Goal: Task Accomplishment & Management: Use online tool/utility

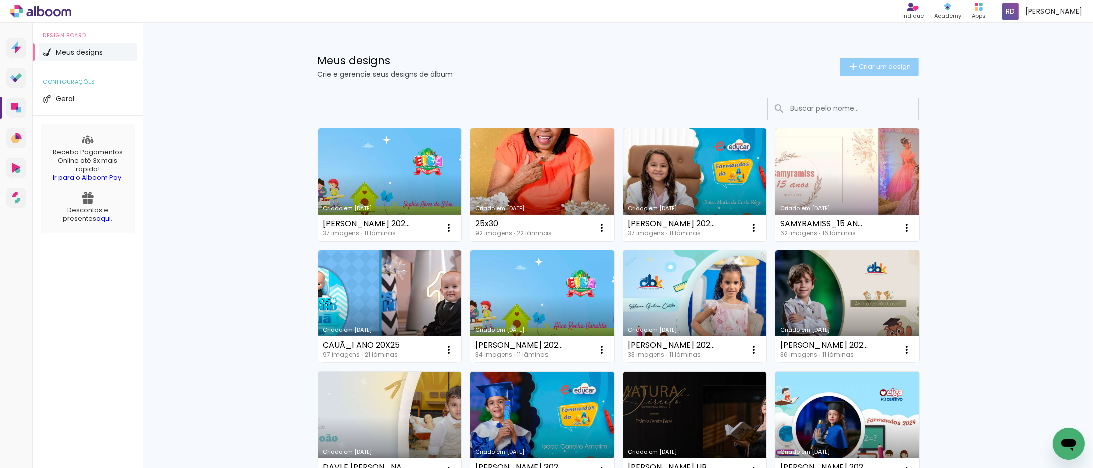
click at [874, 64] on span "Criar um design" at bounding box center [885, 66] width 52 height 7
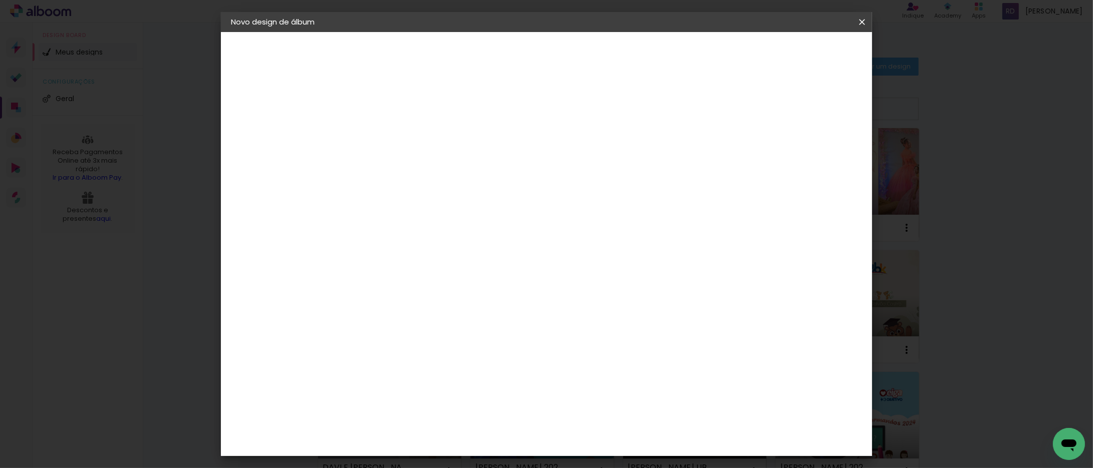
click at [395, 130] on input at bounding box center [395, 135] width 0 height 16
type input "e"
type input "[PERSON_NAME] 2024 15X21"
type paper-input "[PERSON_NAME] 2024 15X21"
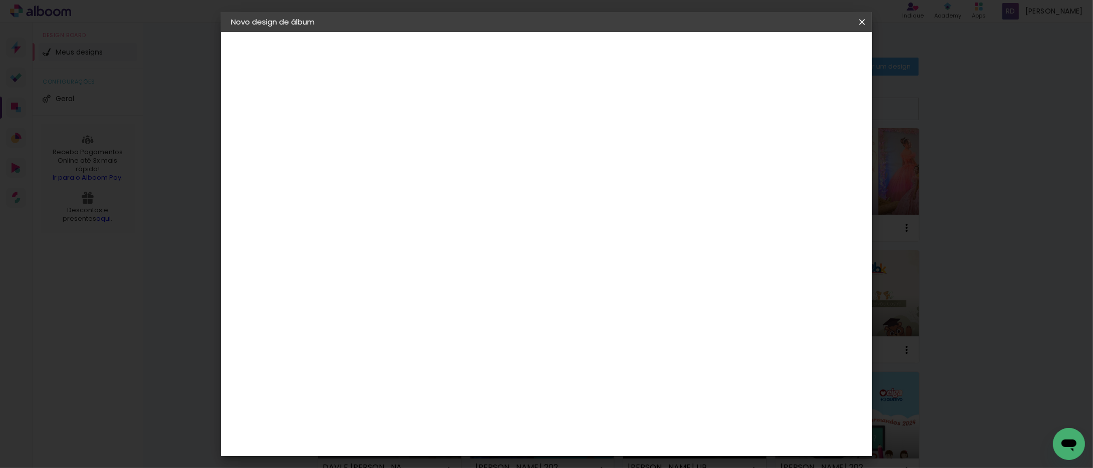
scroll to position [0, 0]
click at [0, 0] on slot "Avançar" at bounding box center [0, 0] width 0 height 0
click at [582, 145] on paper-item "Tamanho Livre" at bounding box center [534, 152] width 96 height 22
click at [0, 0] on slot "Avançar" at bounding box center [0, 0] width 0 height 0
drag, startPoint x: 375, startPoint y: 282, endPoint x: 356, endPoint y: 281, distance: 18.5
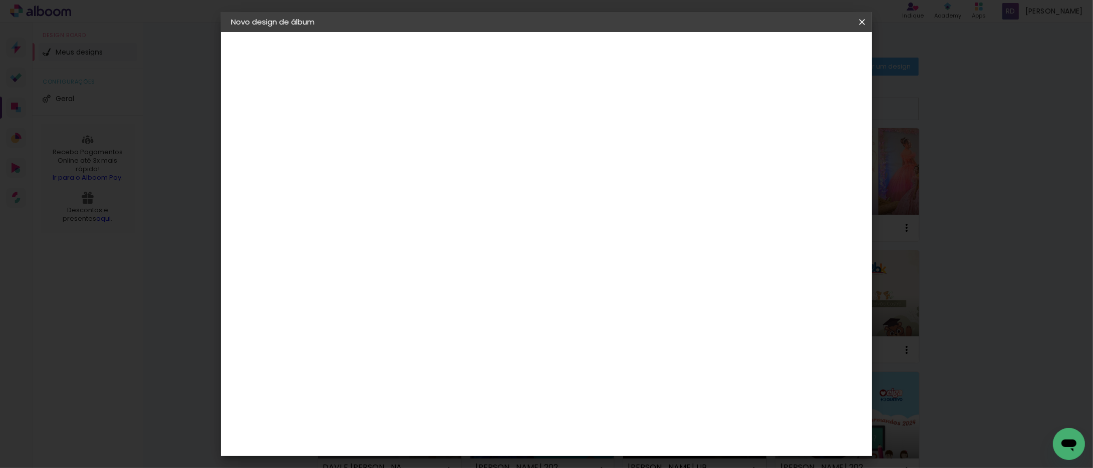
click at [356, 282] on input "30" at bounding box center [363, 284] width 26 height 15
type input "15,2"
type paper-input "15,2"
drag, startPoint x: 612, startPoint y: 320, endPoint x: 595, endPoint y: 321, distance: 17.6
click at [595, 321] on input "60" at bounding box center [601, 320] width 26 height 15
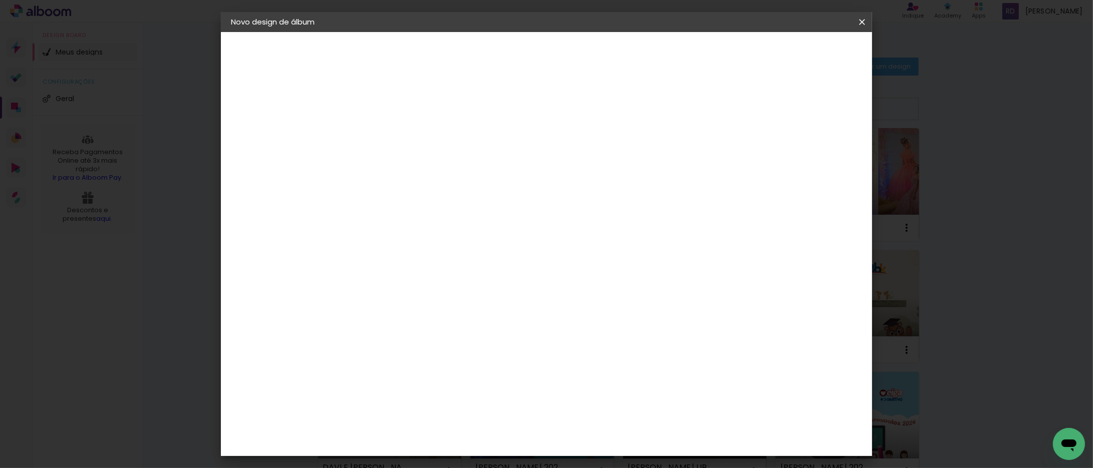
scroll to position [76, 0]
type input "42"
type paper-input "42"
type input "6"
type paper-input "6"
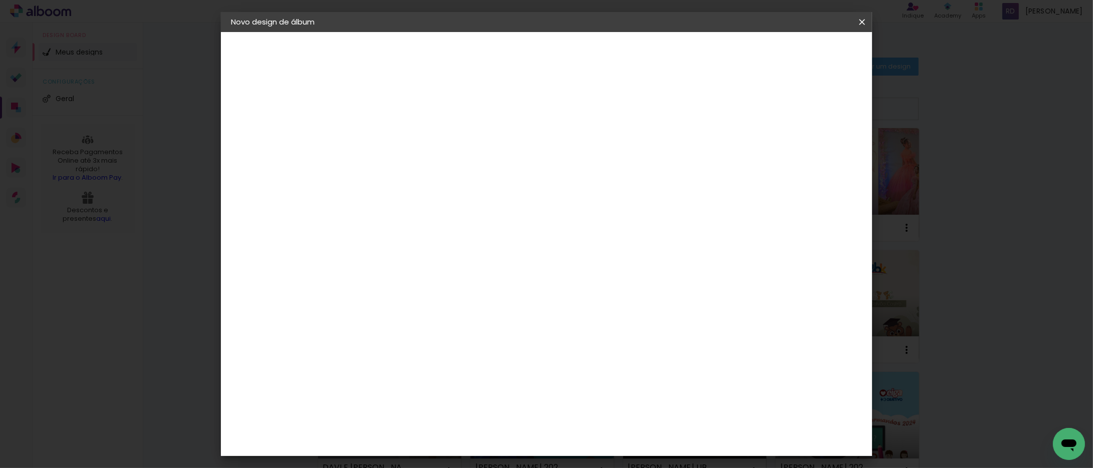
click at [810, 147] on input "6" at bounding box center [806, 151] width 18 height 15
type input "7"
type paper-input "7"
click at [810, 147] on input "7" at bounding box center [805, 151] width 18 height 15
type input "8"
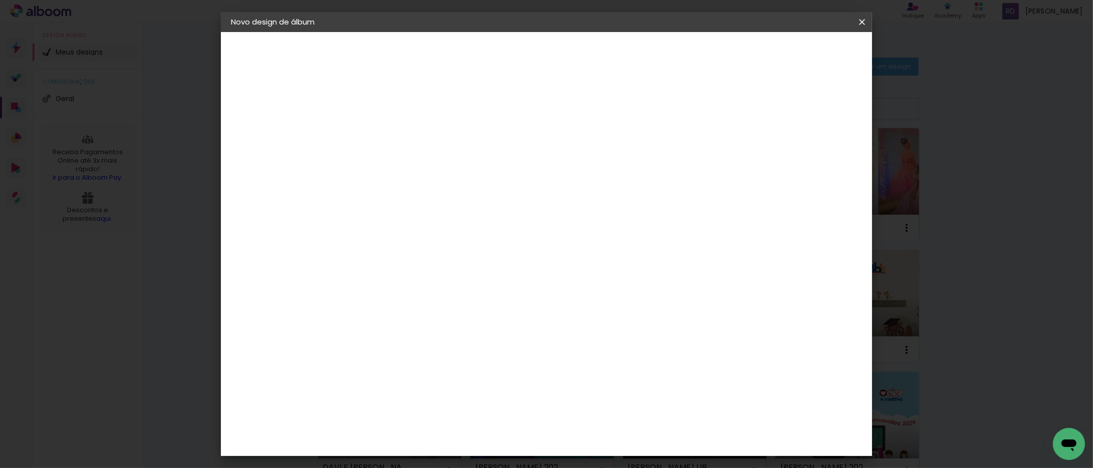
type paper-input "8"
click at [809, 146] on input "8" at bounding box center [801, 151] width 18 height 15
type input "1"
type paper-input "1"
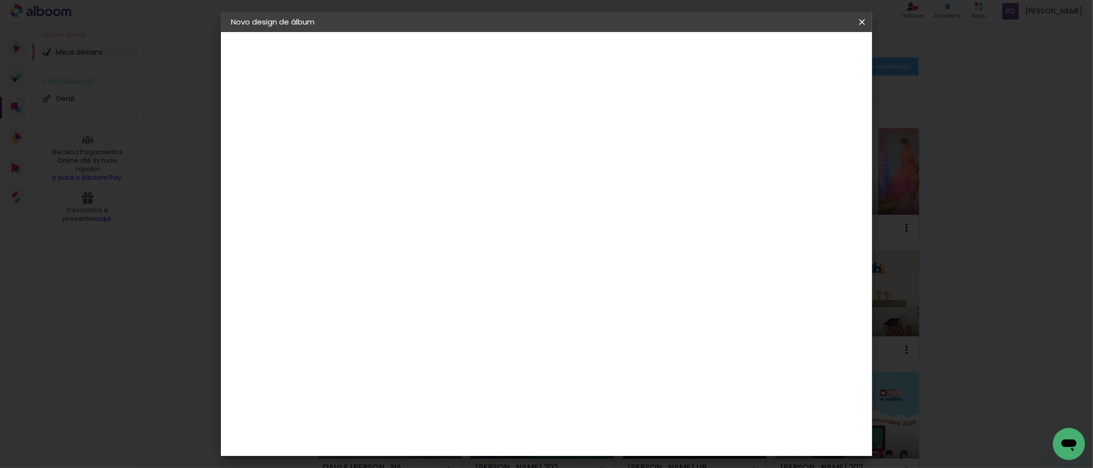
click at [400, 117] on input "1" at bounding box center [388, 115] width 35 height 13
click at [798, 53] on span "Iniciar design" at bounding box center [776, 53] width 46 height 7
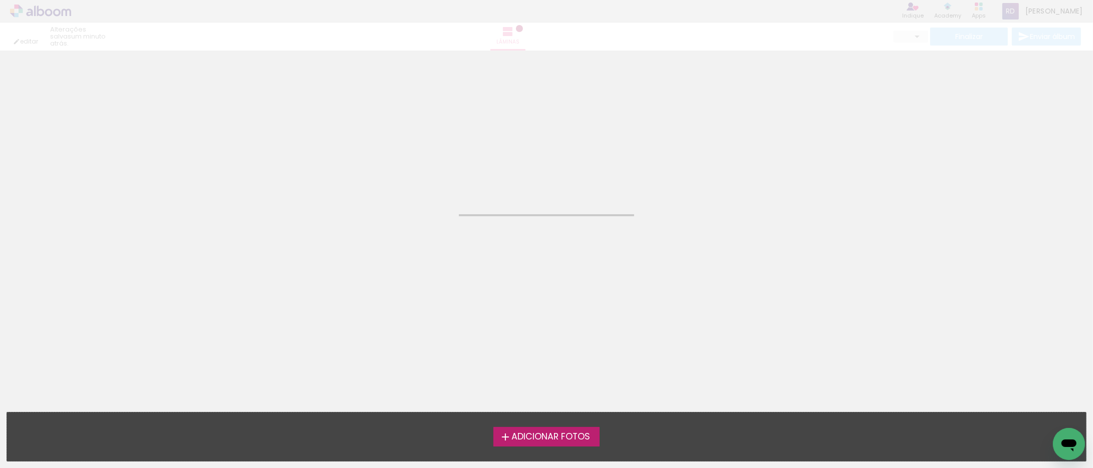
click at [533, 438] on span "Adicionar Fotos" at bounding box center [550, 437] width 79 height 9
click at [0, 0] on input "file" at bounding box center [0, 0] width 0 height 0
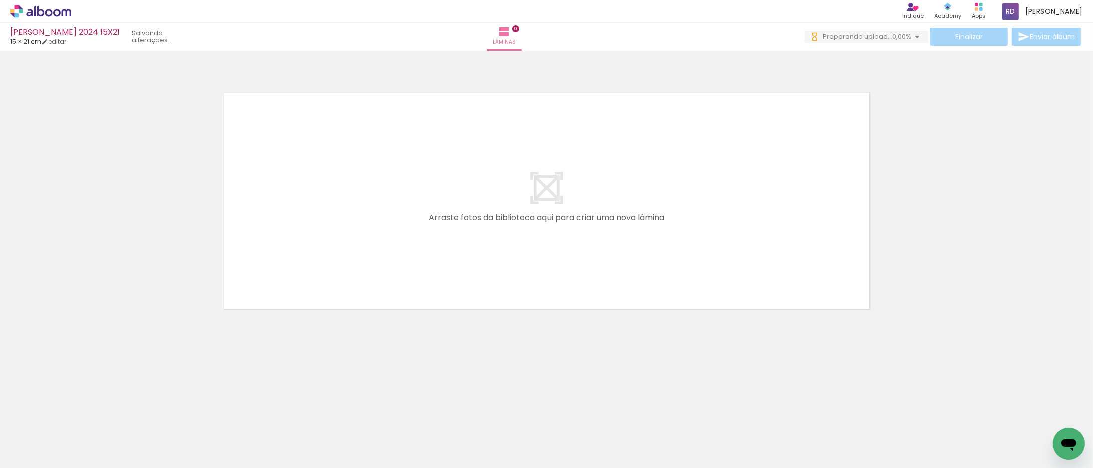
click at [41, 451] on span "Adicionar Fotos" at bounding box center [36, 454] width 30 height 11
click at [0, 0] on input "file" at bounding box center [0, 0] width 0 height 0
drag, startPoint x: 100, startPoint y: 434, endPoint x: 443, endPoint y: 242, distance: 392.6
click at [443, 242] on quentale-workspace at bounding box center [546, 234] width 1093 height 468
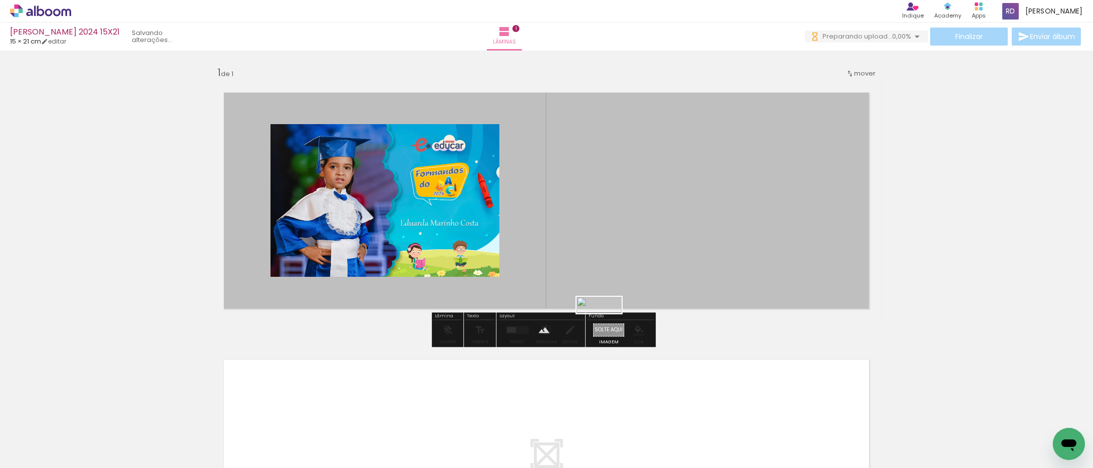
drag, startPoint x: 1043, startPoint y: 436, endPoint x: 606, endPoint y: 327, distance: 450.1
click at [606, 327] on quentale-workspace at bounding box center [546, 234] width 1093 height 468
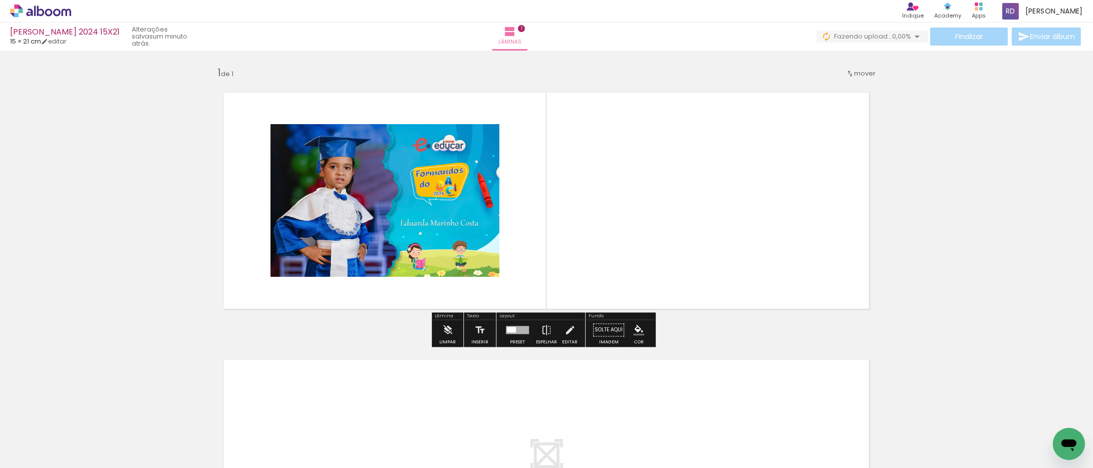
click at [514, 331] on div at bounding box center [517, 330] width 23 height 8
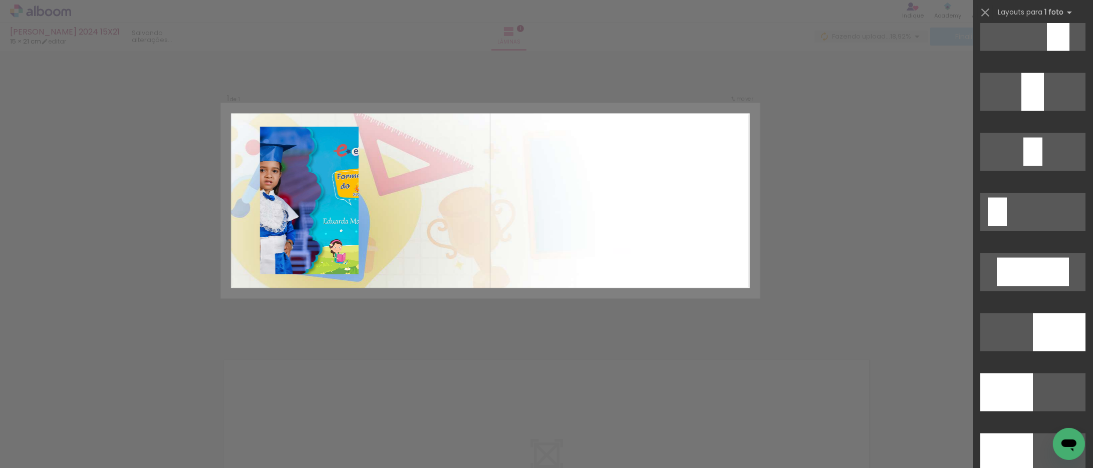
scroll to position [2003, 0]
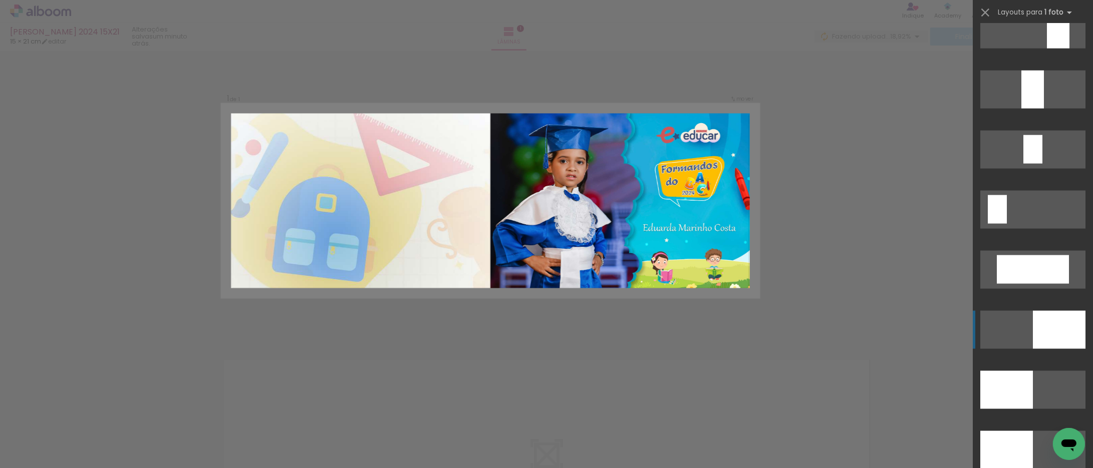
click at [1042, 324] on div at bounding box center [1059, 330] width 53 height 38
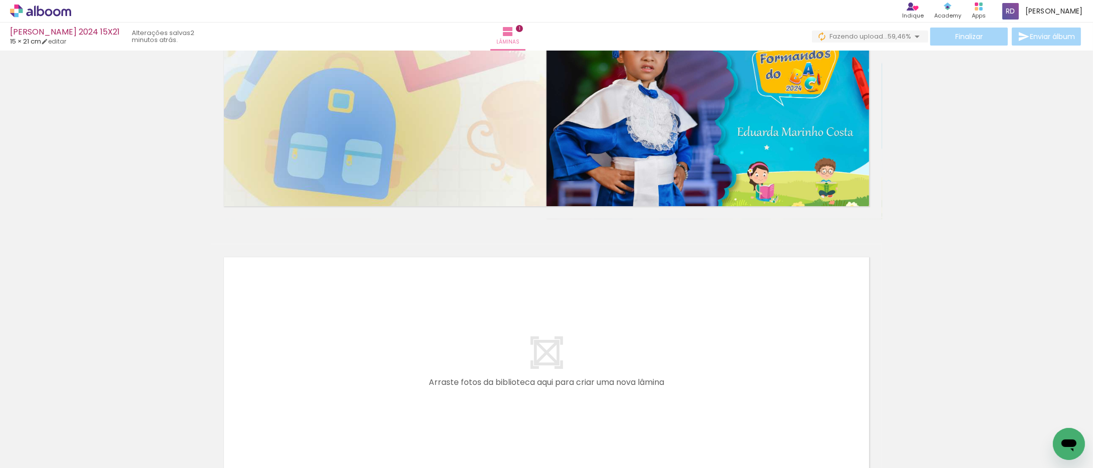
scroll to position [218, 0]
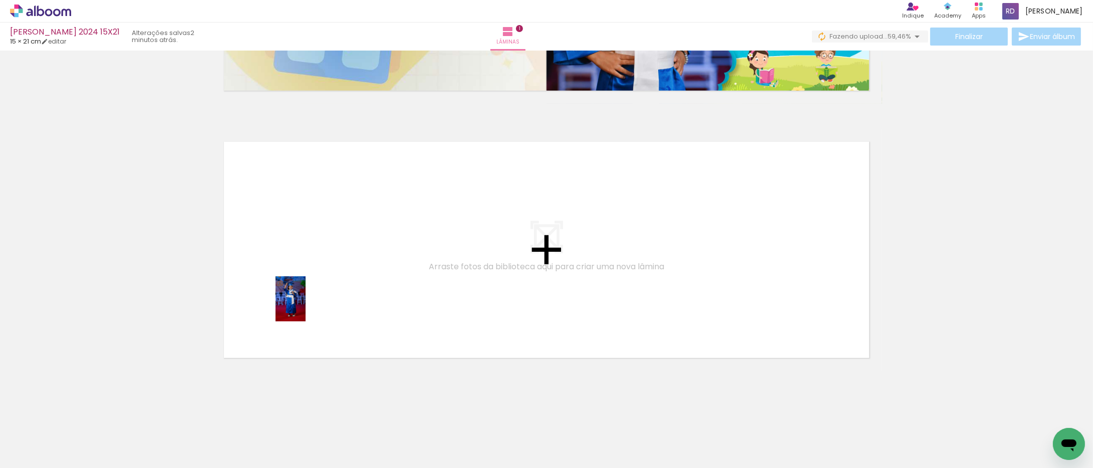
drag, startPoint x: 155, startPoint y: 440, endPoint x: 305, endPoint y: 306, distance: 200.8
click at [305, 306] on quentale-workspace at bounding box center [546, 234] width 1093 height 468
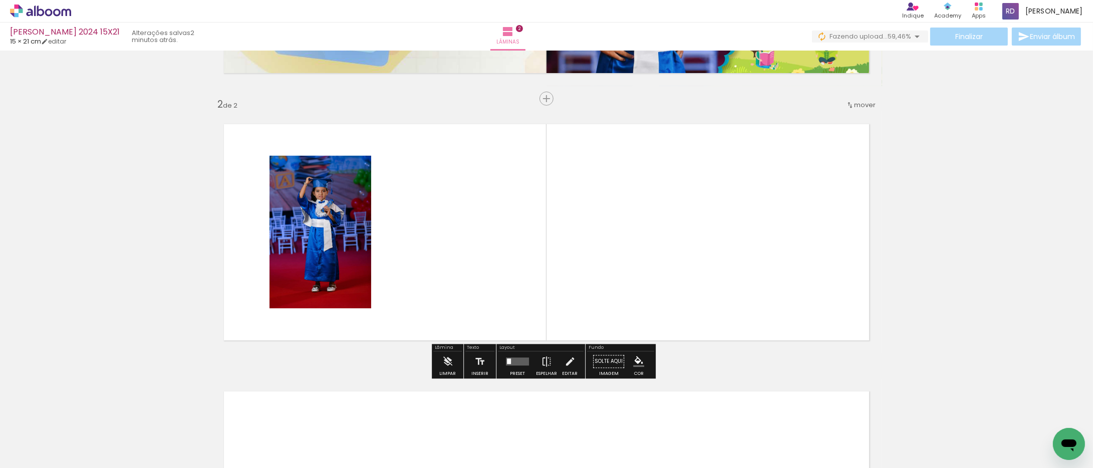
scroll to position [239, 0]
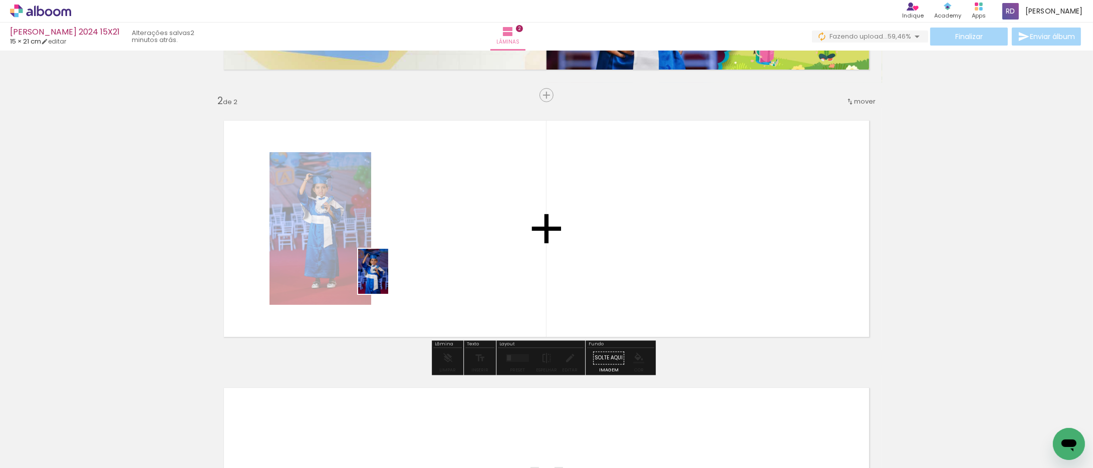
drag, startPoint x: 223, startPoint y: 432, endPoint x: 388, endPoint y: 279, distance: 225.0
click at [388, 279] on quentale-workspace at bounding box center [546, 234] width 1093 height 468
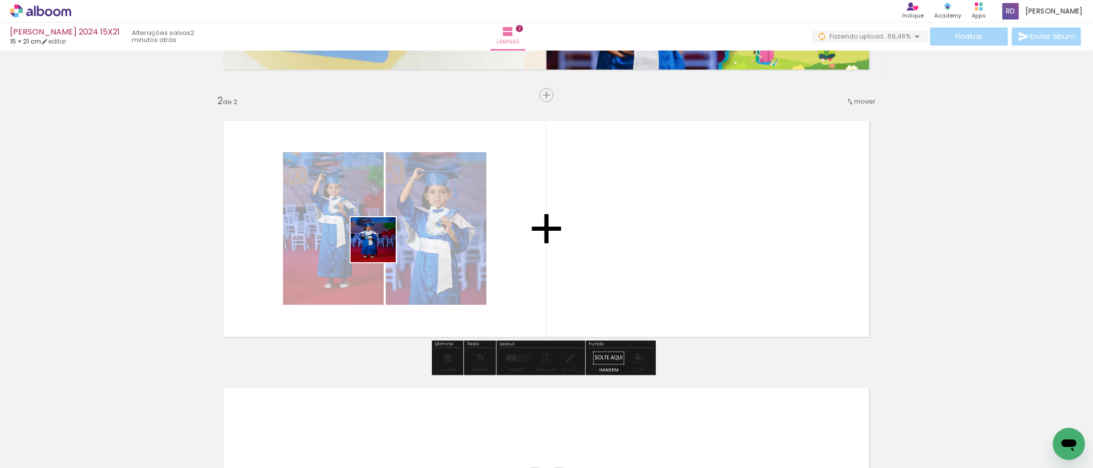
drag, startPoint x: 278, startPoint y: 436, endPoint x: 334, endPoint y: 390, distance: 72.2
click at [396, 225] on quentale-workspace at bounding box center [546, 234] width 1093 height 468
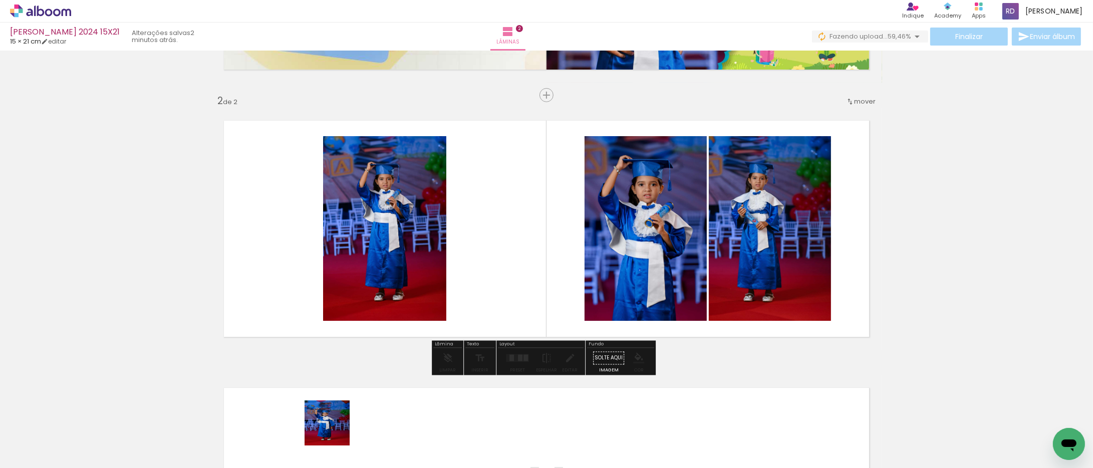
drag, startPoint x: 334, startPoint y: 436, endPoint x: 394, endPoint y: 279, distance: 167.9
click at [434, 201] on quentale-workspace at bounding box center [546, 234] width 1093 height 468
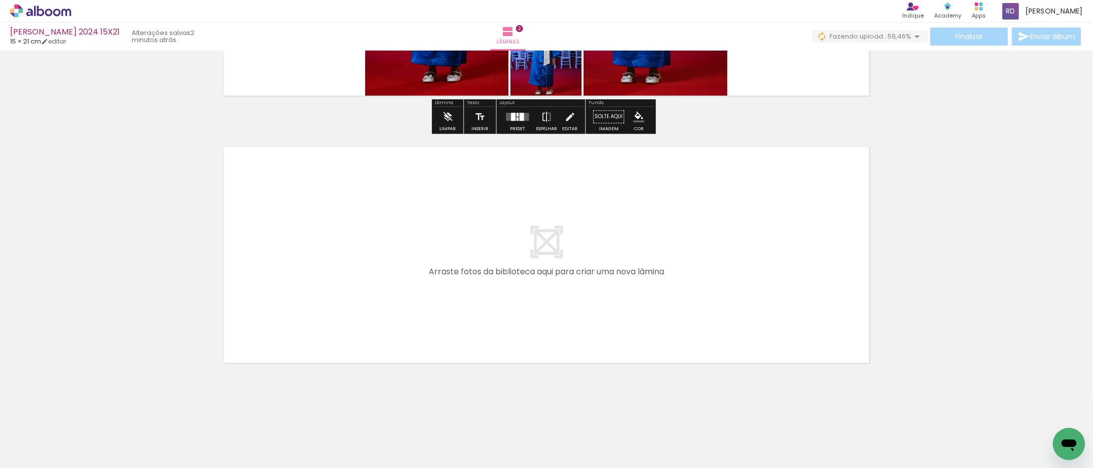
scroll to position [486, 0]
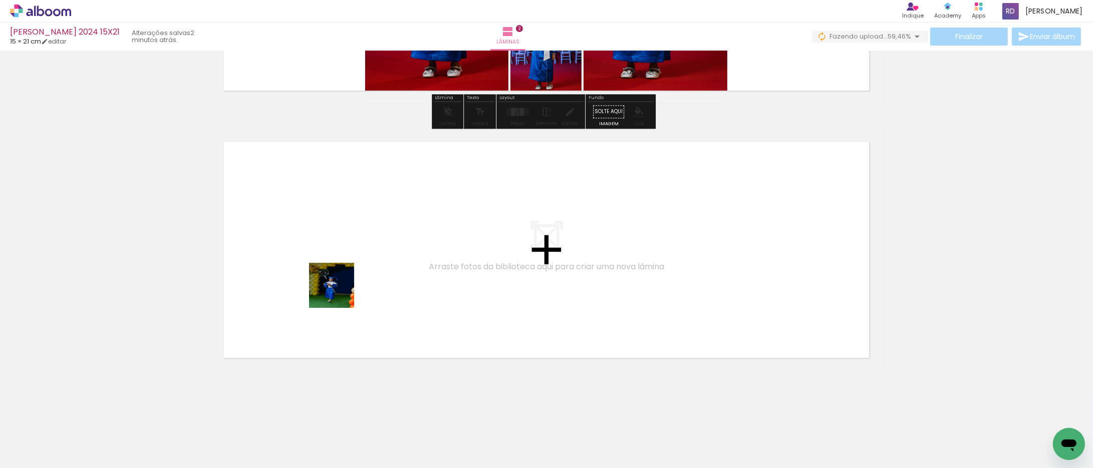
drag, startPoint x: 387, startPoint y: 442, endPoint x: 374, endPoint y: 383, distance: 60.5
click at [339, 293] on quentale-workspace at bounding box center [546, 234] width 1093 height 468
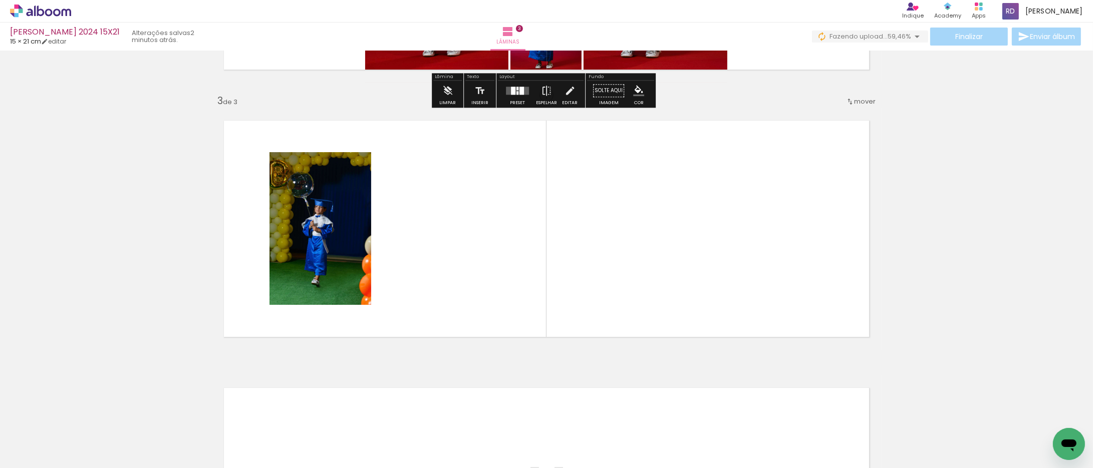
scroll to position [507, 0]
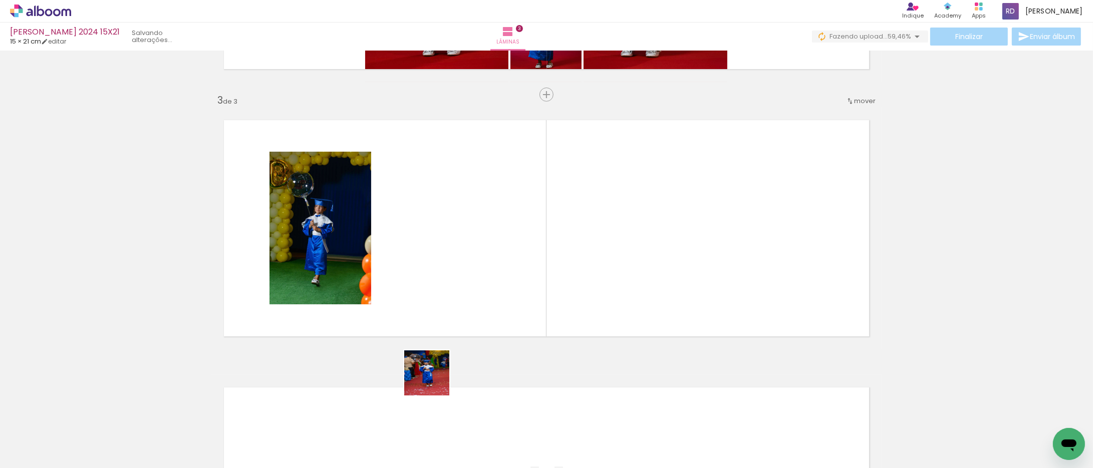
drag, startPoint x: 434, startPoint y: 436, endPoint x: 488, endPoint y: 368, distance: 87.0
click at [450, 207] on quentale-workspace at bounding box center [546, 234] width 1093 height 468
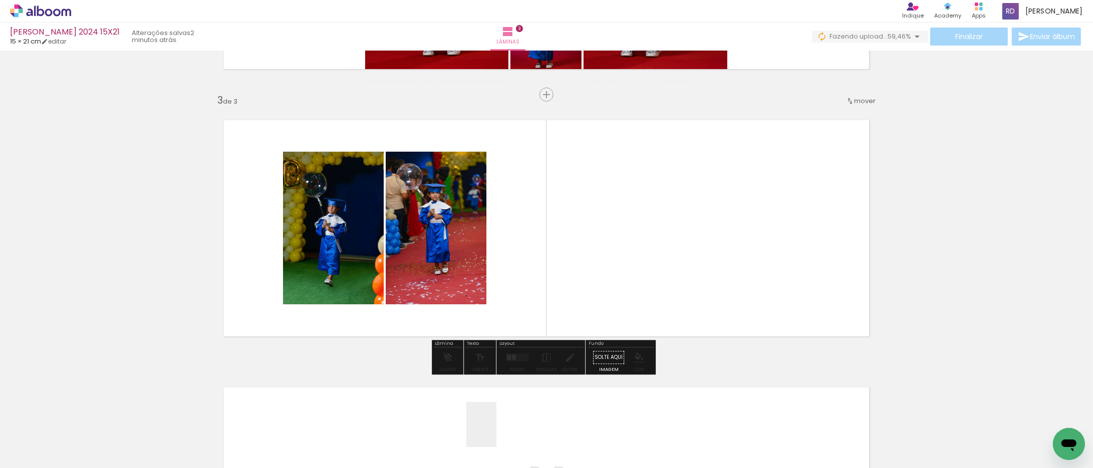
drag, startPoint x: 496, startPoint y: 432, endPoint x: 509, endPoint y: 236, distance: 196.7
click at [509, 236] on quentale-workspace at bounding box center [546, 234] width 1093 height 468
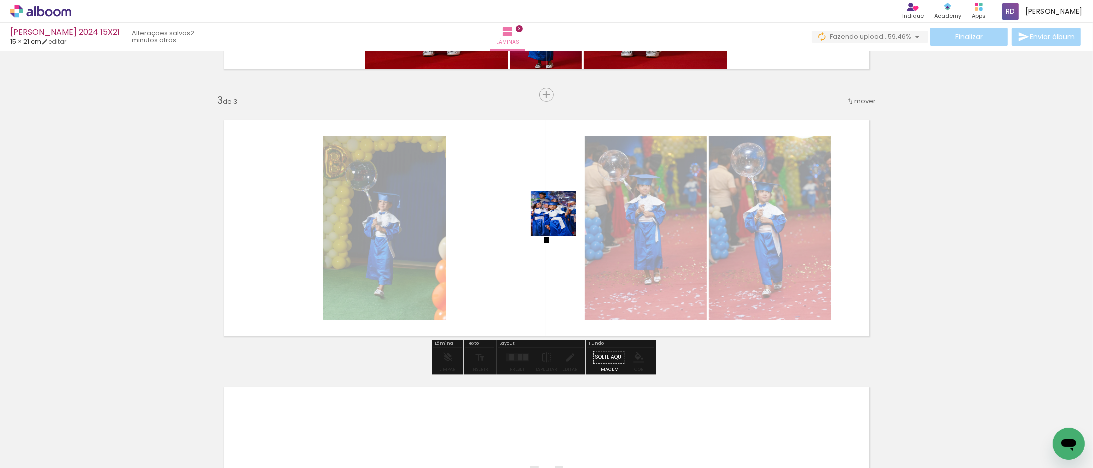
drag, startPoint x: 552, startPoint y: 442, endPoint x: 560, endPoint y: 219, distance: 222.5
click at [561, 219] on quentale-workspace at bounding box center [546, 234] width 1093 height 468
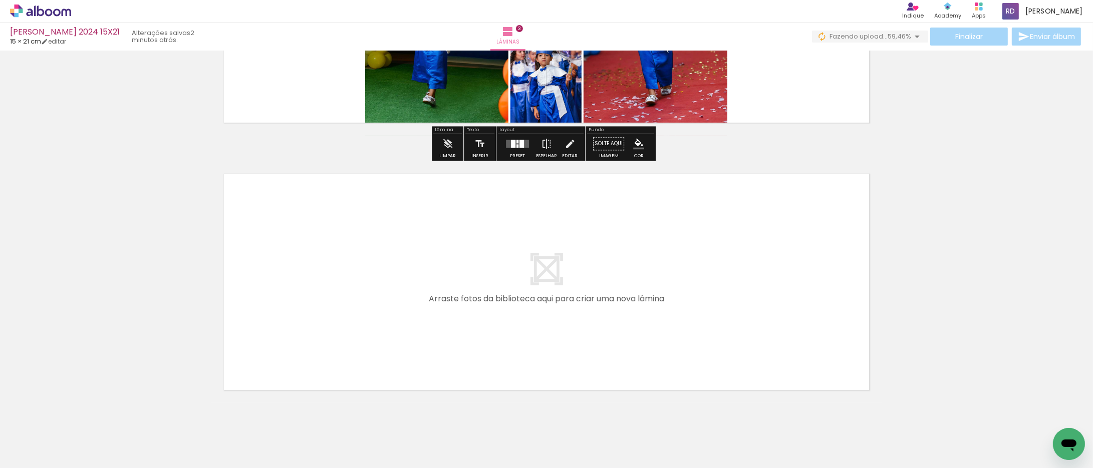
scroll to position [753, 0]
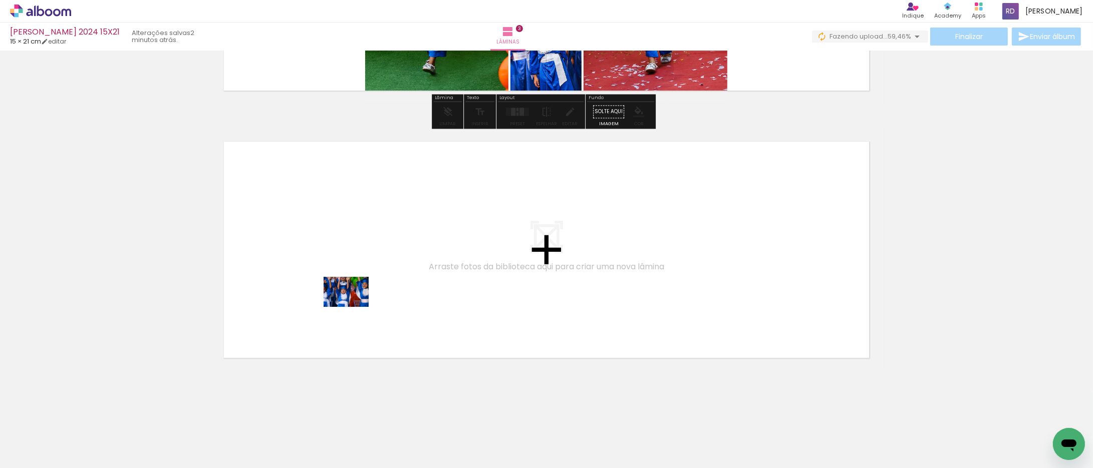
drag, startPoint x: 600, startPoint y: 442, endPoint x: 354, endPoint y: 307, distance: 280.8
click at [354, 307] on quentale-workspace at bounding box center [546, 234] width 1093 height 468
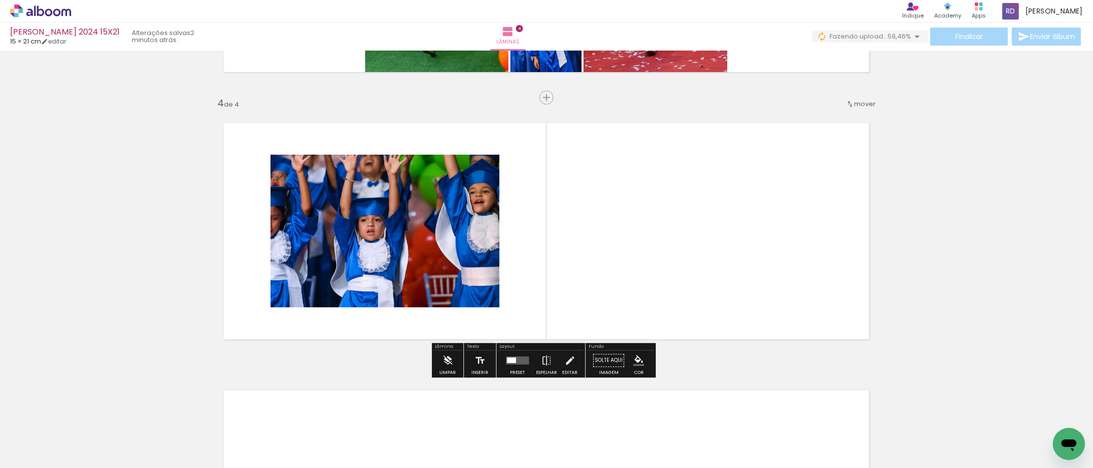
scroll to position [774, 0]
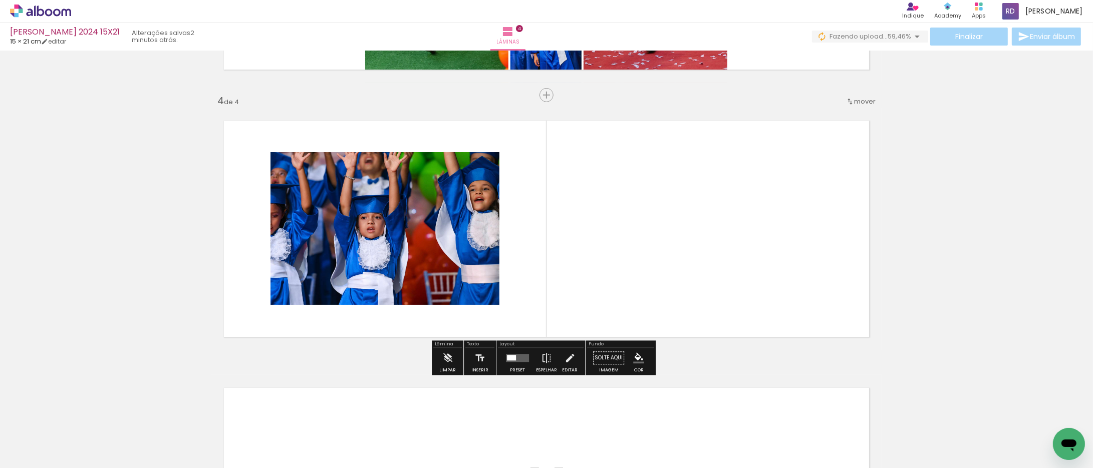
drag, startPoint x: 671, startPoint y: 440, endPoint x: 589, endPoint y: 231, distance: 224.2
click at [589, 231] on quentale-workspace at bounding box center [546, 234] width 1093 height 468
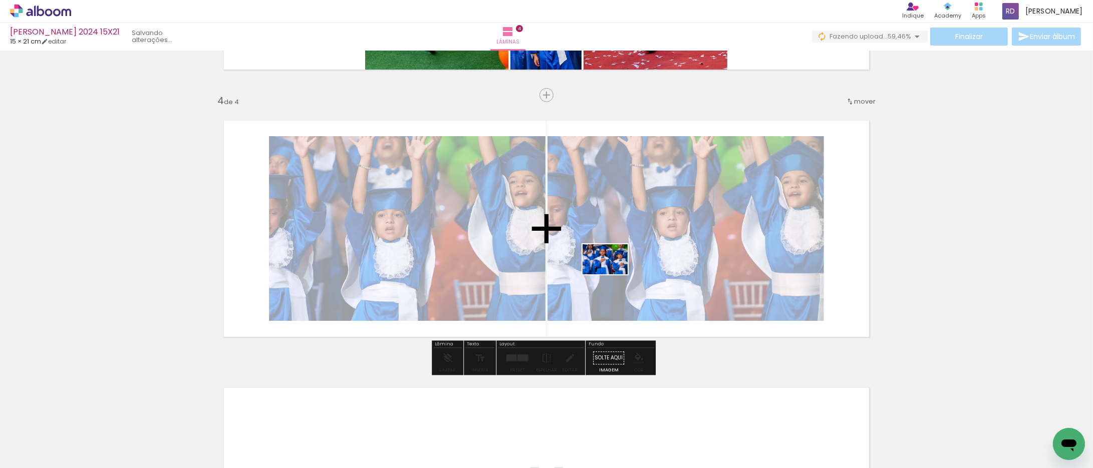
drag, startPoint x: 715, startPoint y: 439, endPoint x: 612, endPoint y: 274, distance: 193.9
click at [612, 274] on quentale-workspace at bounding box center [546, 234] width 1093 height 468
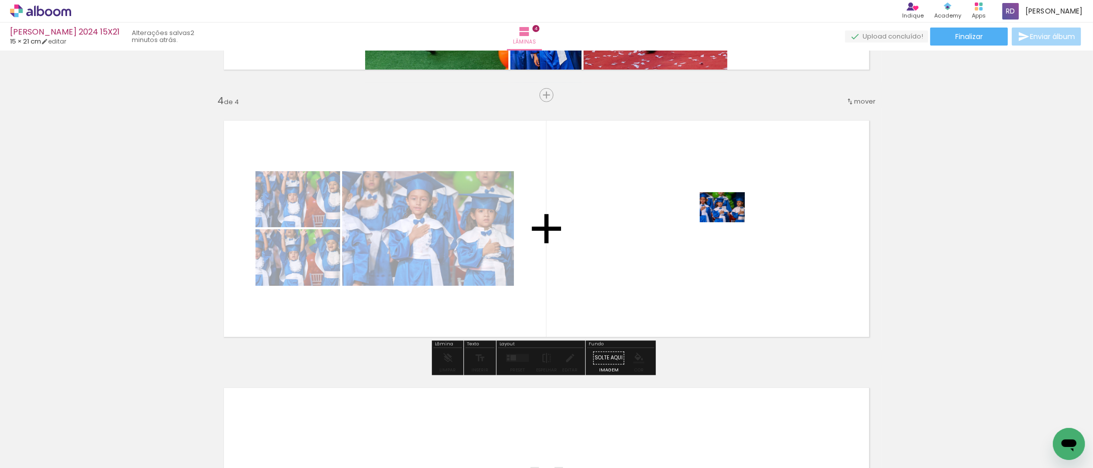
drag, startPoint x: 777, startPoint y: 437, endPoint x: 730, endPoint y: 222, distance: 219.5
click at [730, 222] on quentale-workspace at bounding box center [546, 234] width 1093 height 468
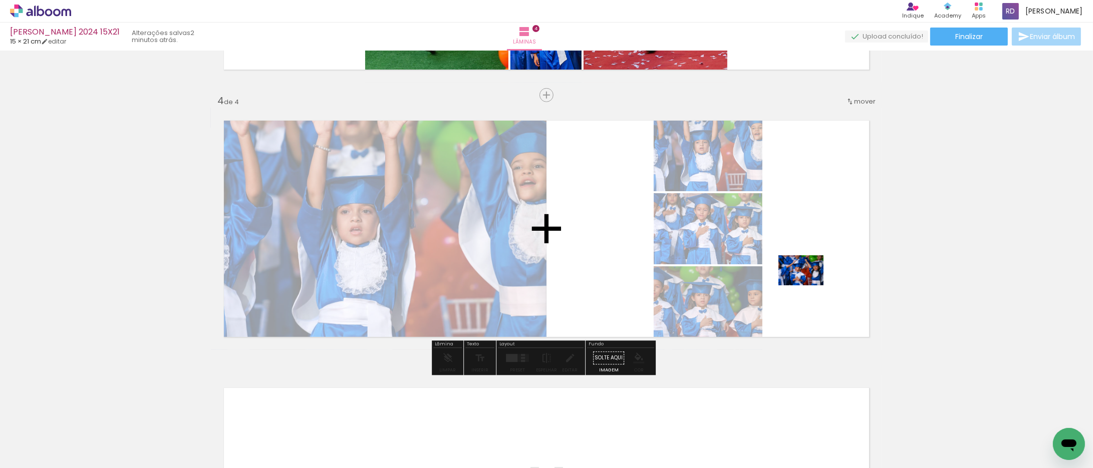
drag, startPoint x: 832, startPoint y: 446, endPoint x: 808, endPoint y: 283, distance: 165.1
click at [808, 284] on quentale-workspace at bounding box center [546, 234] width 1093 height 468
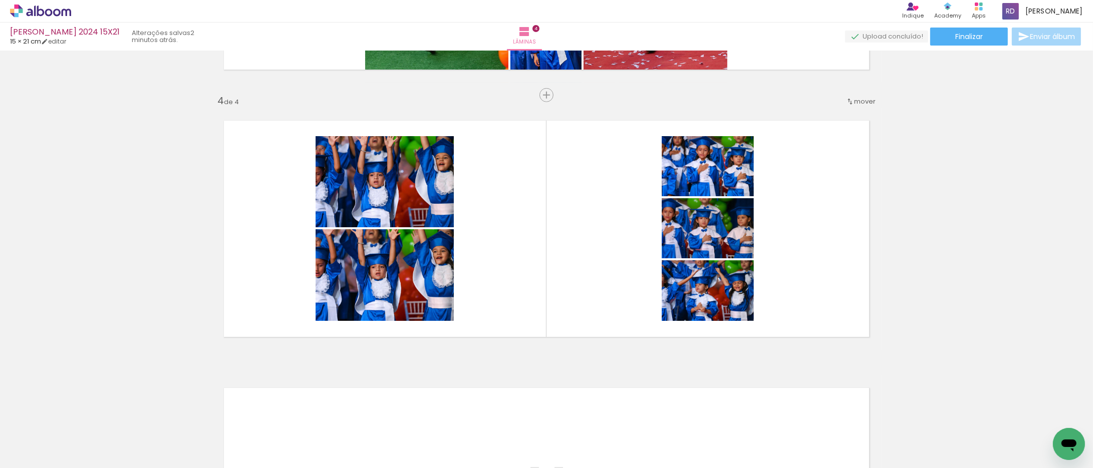
scroll to position [0, 454]
drag, startPoint x: 439, startPoint y: 441, endPoint x: 438, endPoint y: 457, distance: 15.5
click at [438, 451] on div at bounding box center [432, 434] width 50 height 33
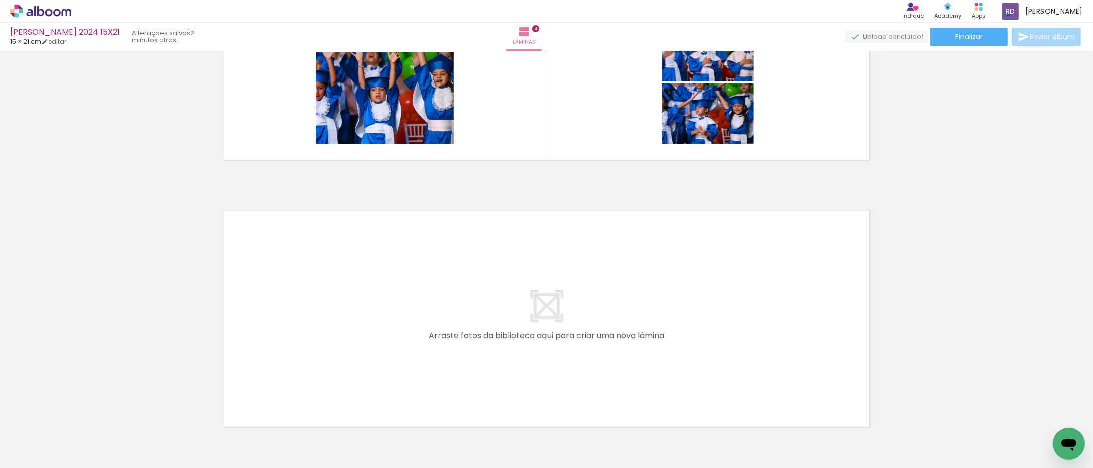
scroll to position [1021, 0]
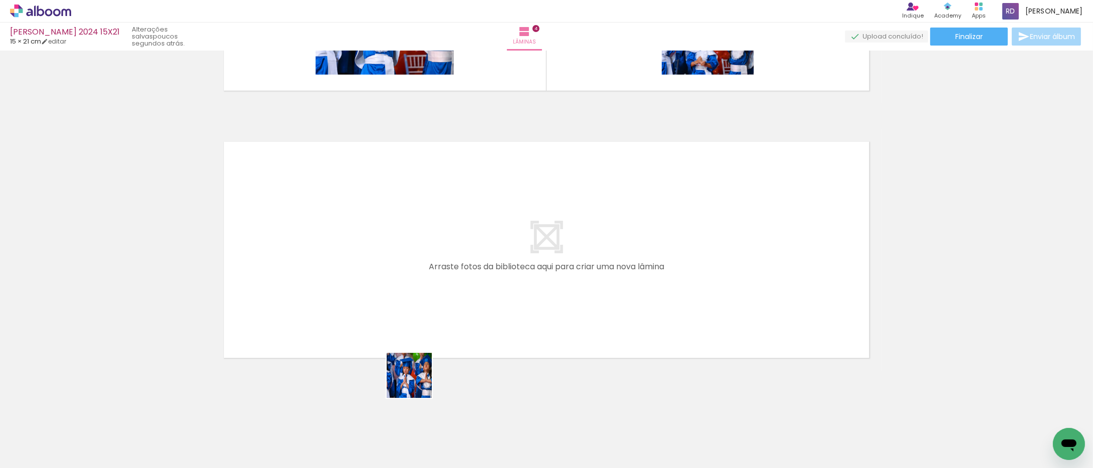
drag, startPoint x: 428, startPoint y: 419, endPoint x: 439, endPoint y: 382, distance: 38.3
click at [361, 290] on quentale-workspace at bounding box center [546, 234] width 1093 height 468
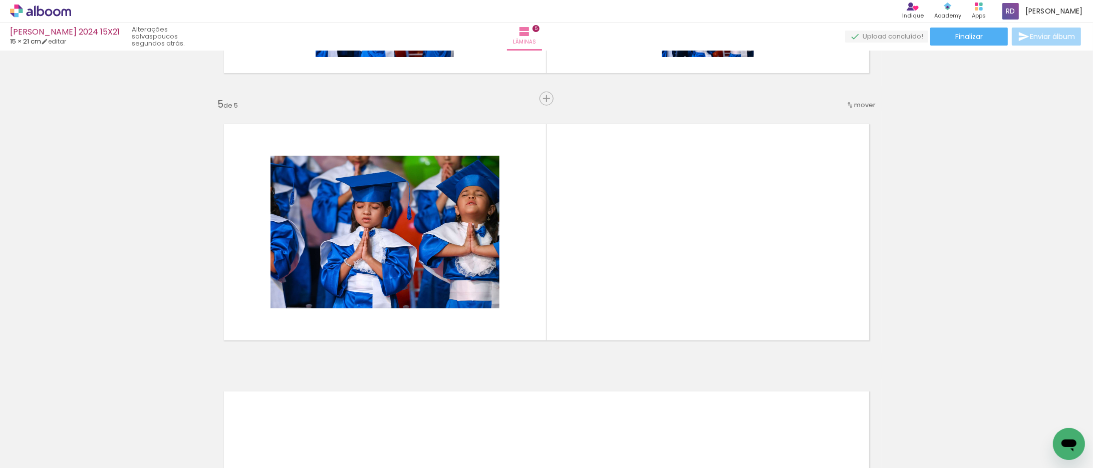
scroll to position [1042, 0]
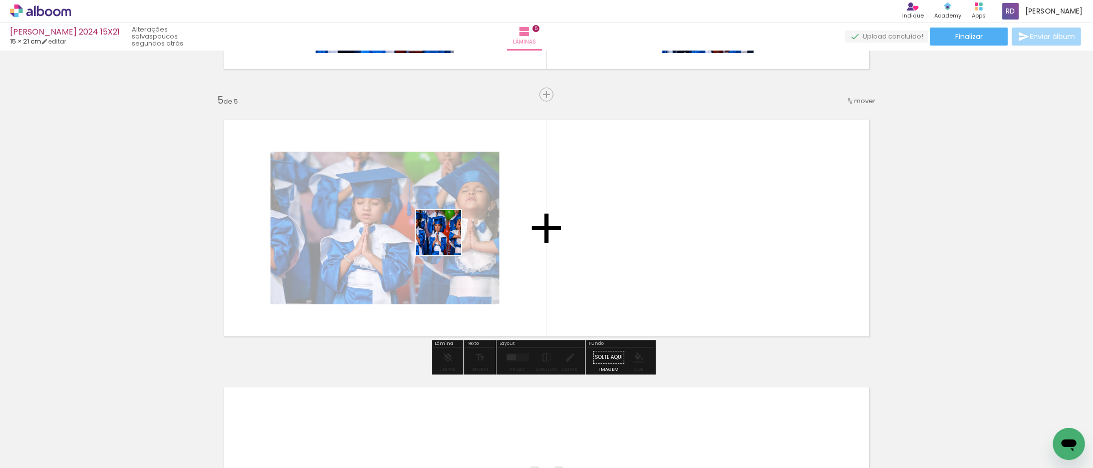
drag, startPoint x: 501, startPoint y: 444, endPoint x: 444, endPoint y: 252, distance: 199.6
click at [444, 237] on quentale-workspace at bounding box center [546, 234] width 1093 height 468
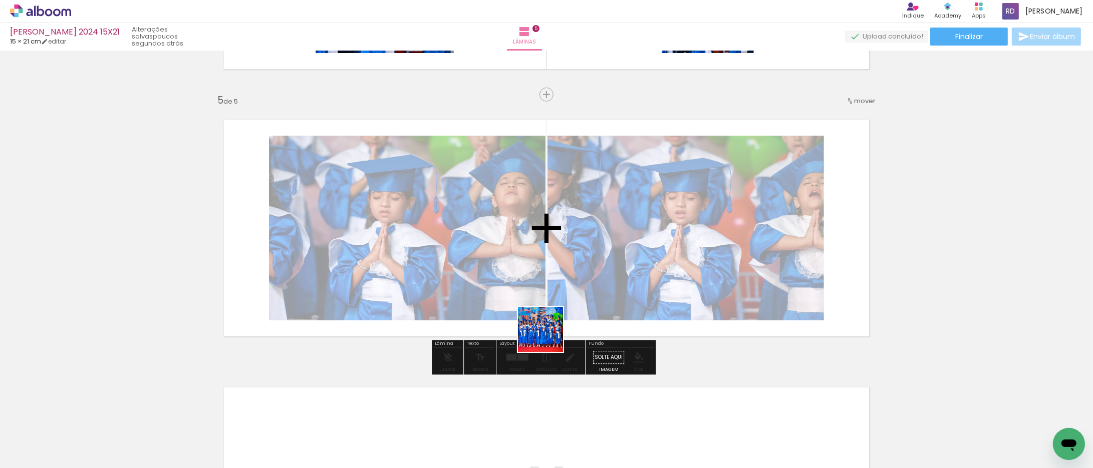
drag, startPoint x: 549, startPoint y: 437, endPoint x: 551, endPoint y: 281, distance: 155.8
click at [551, 281] on quentale-workspace at bounding box center [546, 234] width 1093 height 468
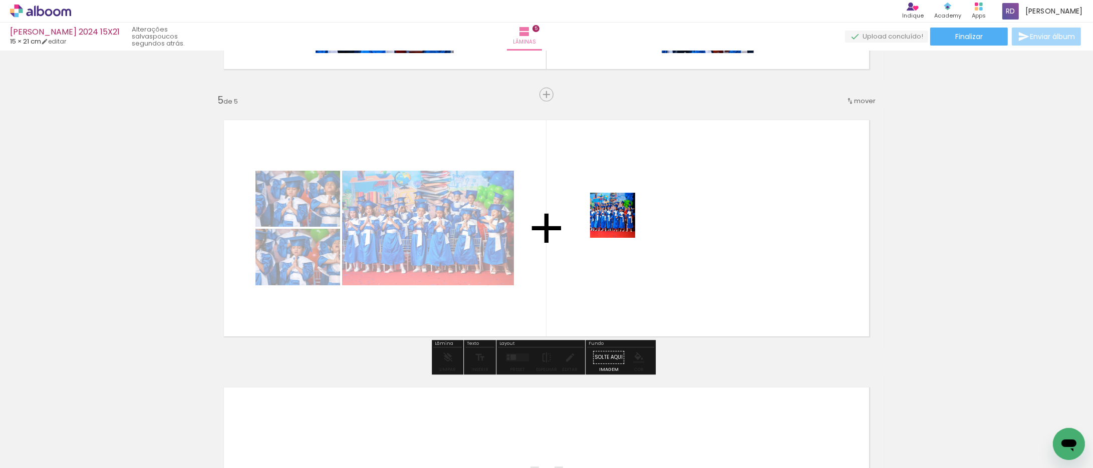
drag, startPoint x: 605, startPoint y: 439, endPoint x: 622, endPoint y: 212, distance: 228.0
click at [622, 212] on quentale-workspace at bounding box center [546, 234] width 1093 height 468
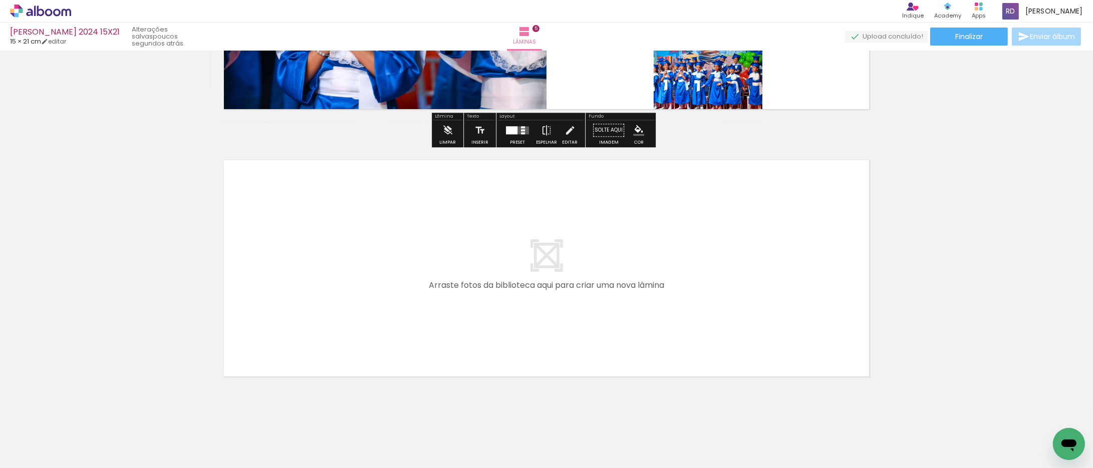
scroll to position [1288, 0]
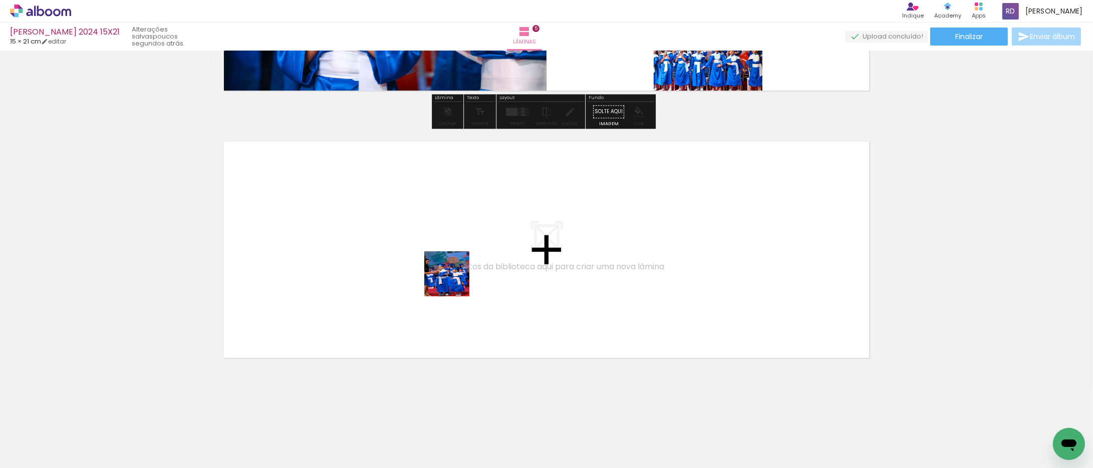
drag, startPoint x: 656, startPoint y: 436, endPoint x: 715, endPoint y: 449, distance: 60.5
click at [439, 273] on quentale-workspace at bounding box center [546, 234] width 1093 height 468
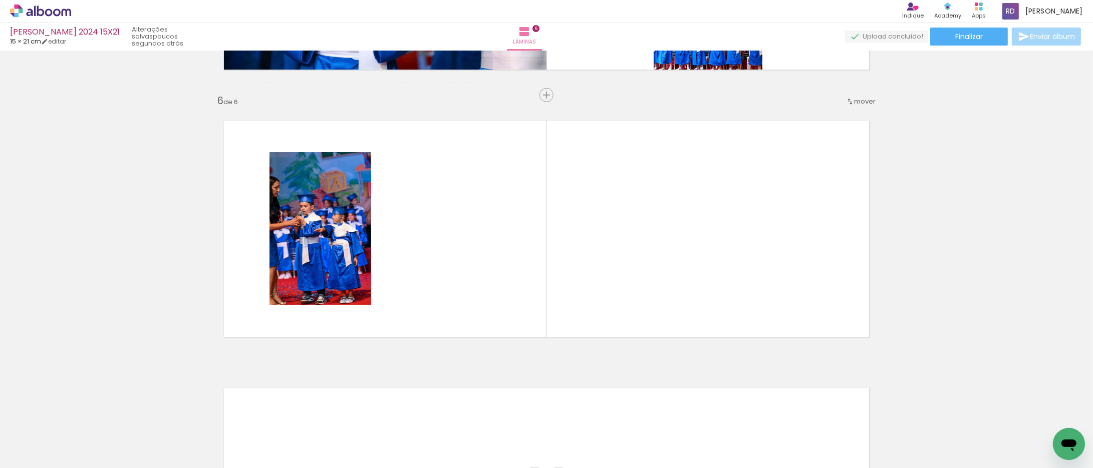
scroll to position [1310, 0]
drag, startPoint x: 728, startPoint y: 445, endPoint x: 631, endPoint y: 283, distance: 188.0
click at [604, 200] on quentale-workspace at bounding box center [546, 234] width 1093 height 468
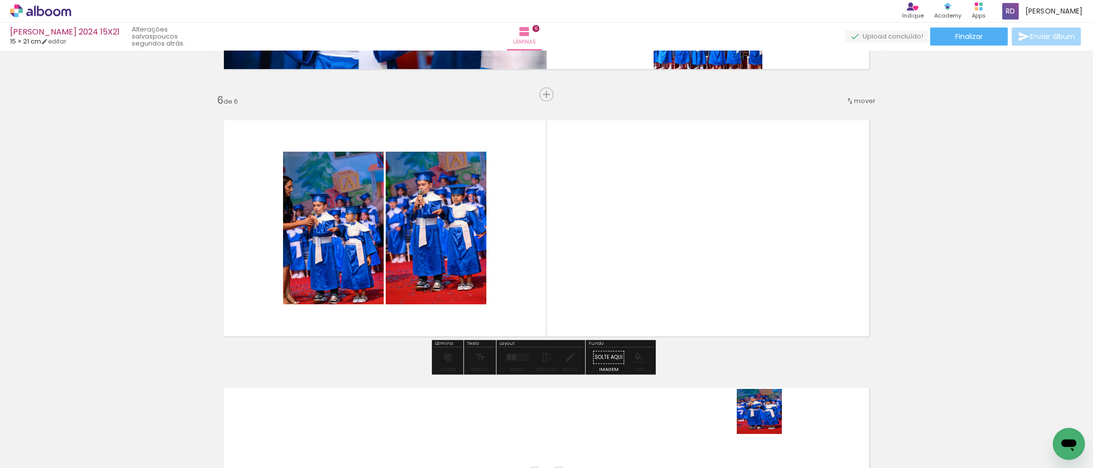
drag, startPoint x: 774, startPoint y: 444, endPoint x: 711, endPoint y: 346, distance: 116.7
click at [665, 251] on quentale-workspace at bounding box center [546, 234] width 1093 height 468
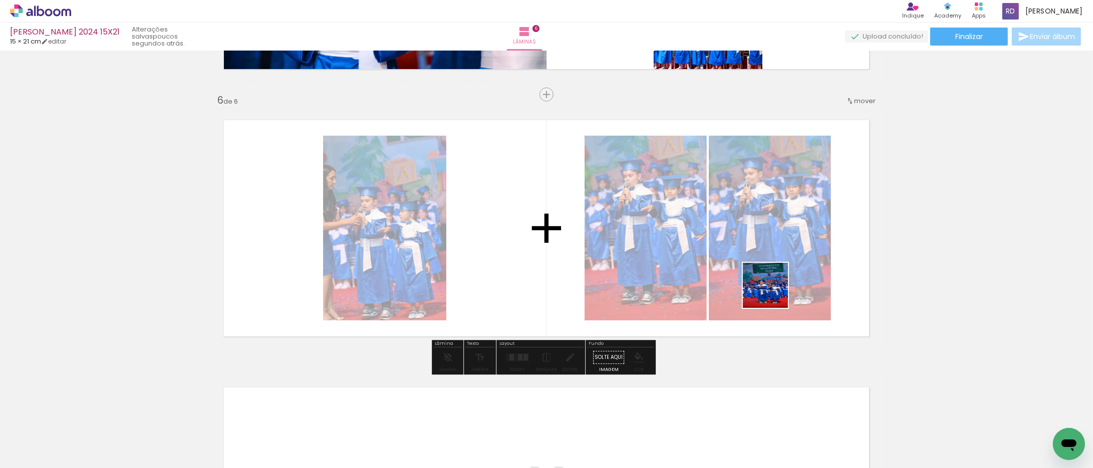
drag, startPoint x: 824, startPoint y: 432, endPoint x: 751, endPoint y: 234, distance: 211.4
click at [751, 234] on quentale-workspace at bounding box center [546, 234] width 1093 height 468
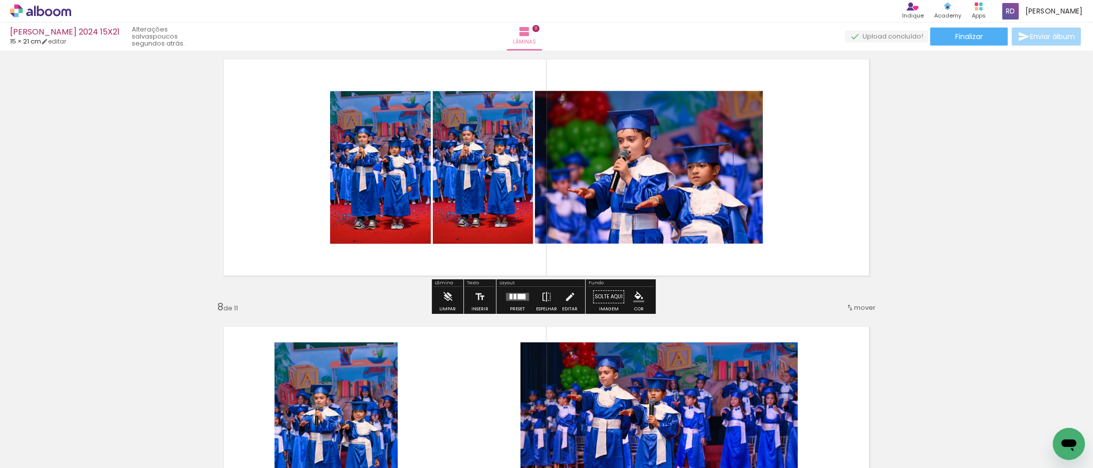
scroll to position [1644, 0]
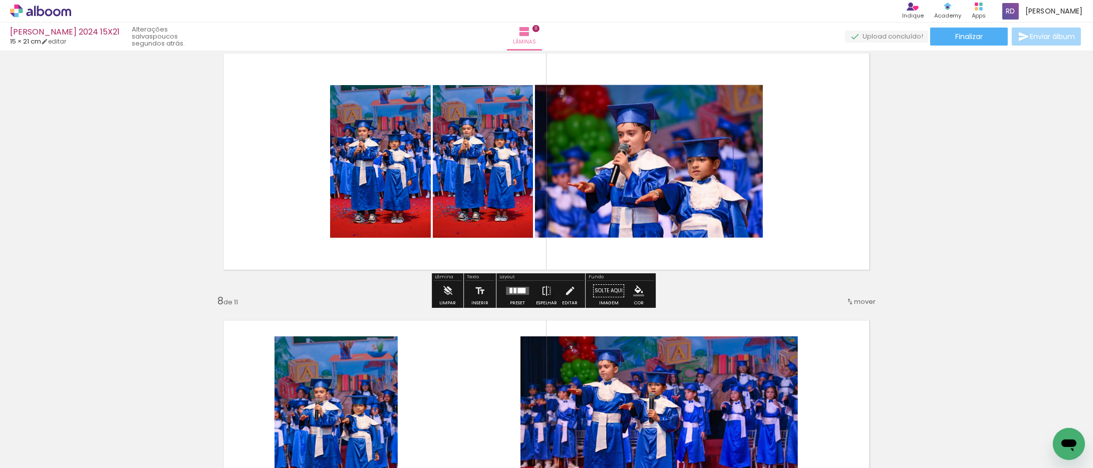
click at [509, 288] on div at bounding box center [510, 291] width 3 height 6
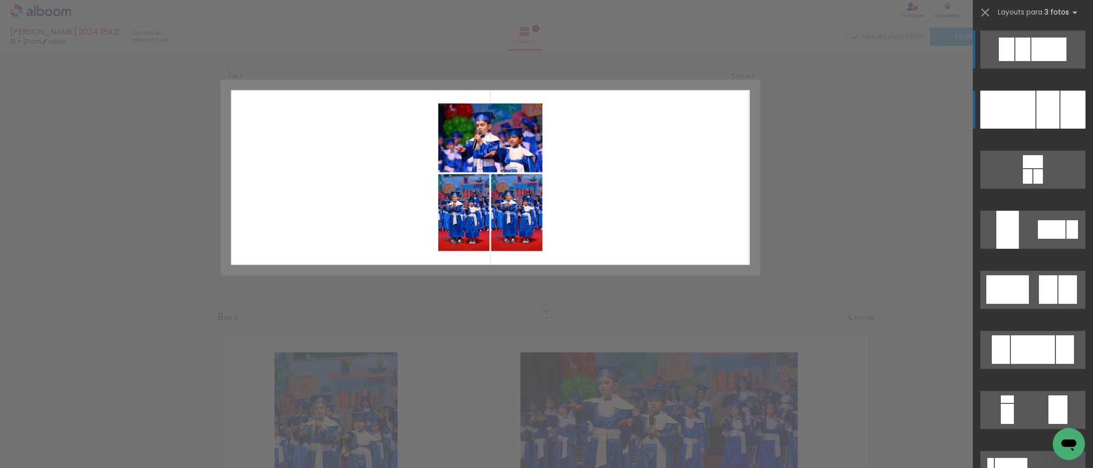
scroll to position [1577, 0]
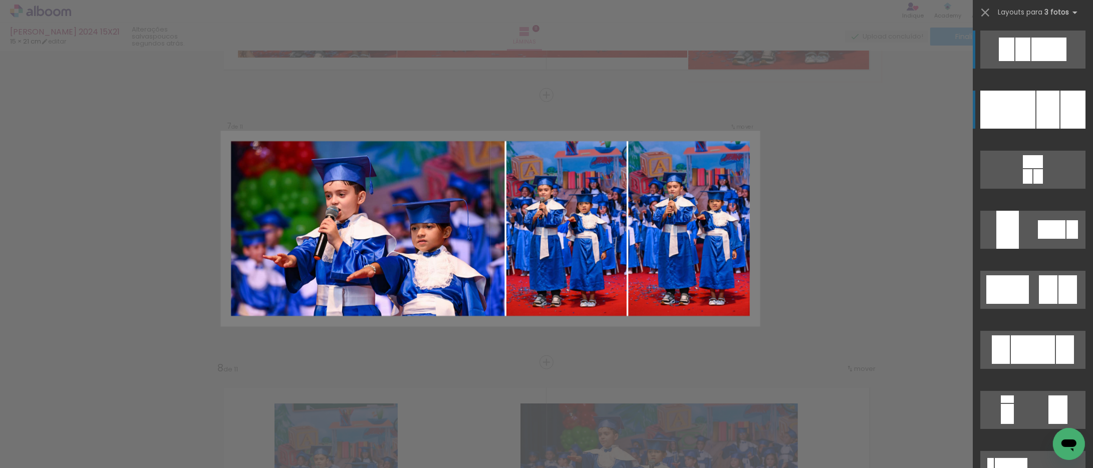
click at [1060, 109] on div at bounding box center [1072, 110] width 25 height 38
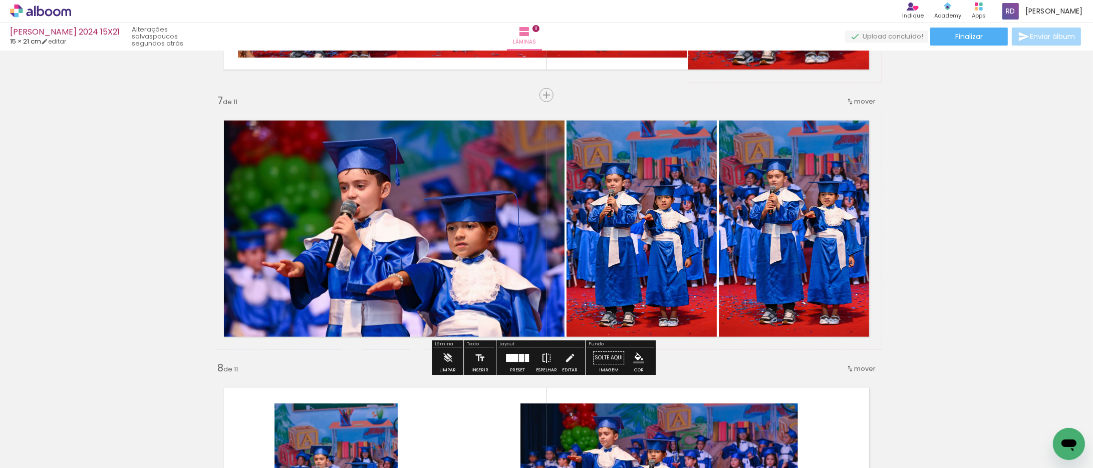
click at [542, 359] on iron-icon at bounding box center [546, 358] width 11 height 20
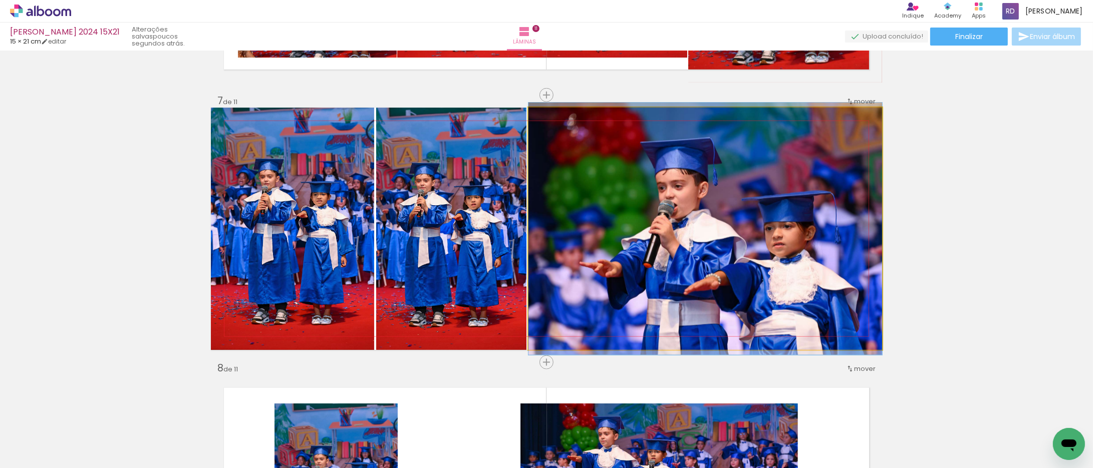
click at [733, 266] on quentale-photo at bounding box center [705, 229] width 354 height 242
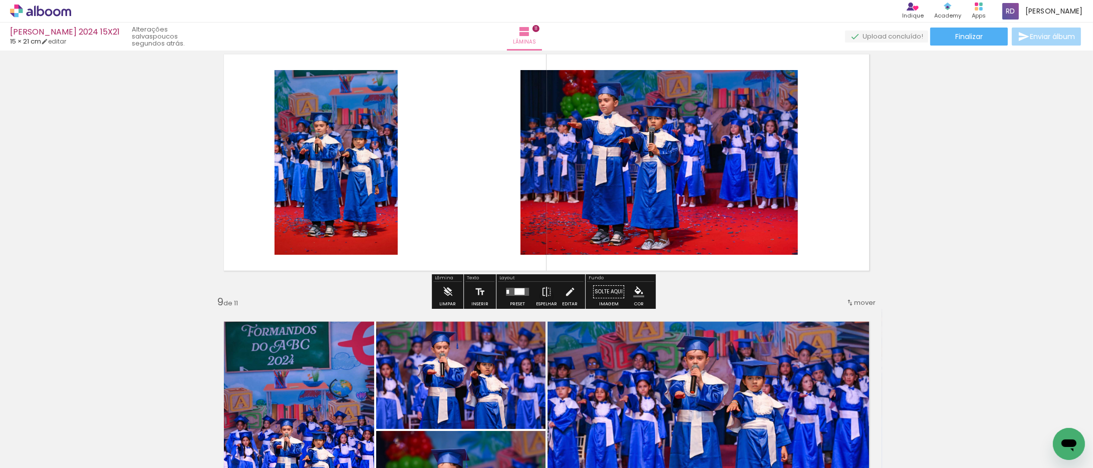
scroll to position [1911, 0]
click at [516, 287] on quentale-layouter at bounding box center [517, 291] width 23 height 8
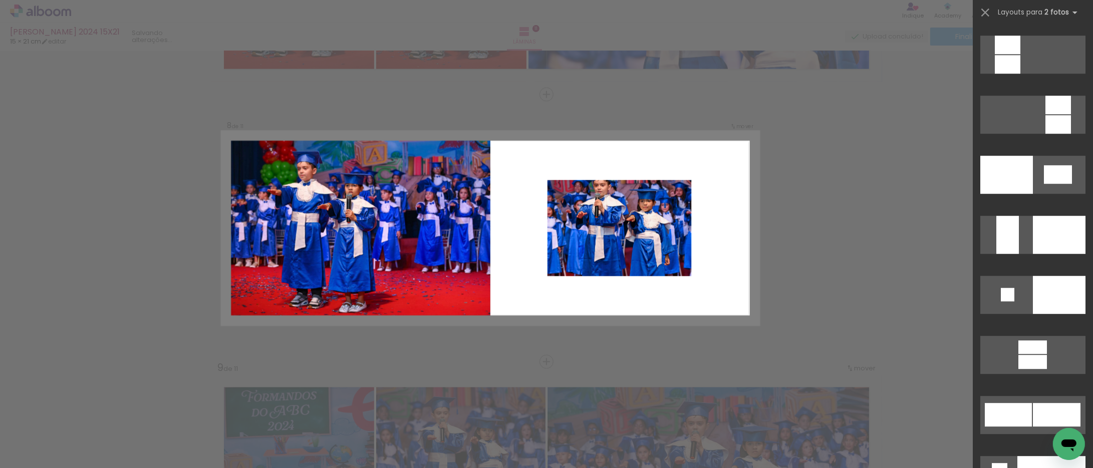
scroll to position [3728, 0]
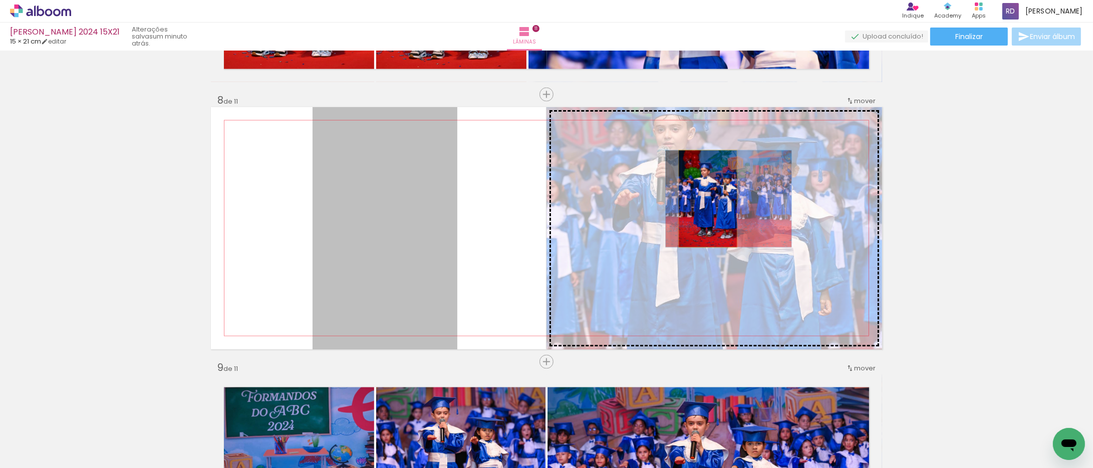
drag, startPoint x: 392, startPoint y: 203, endPoint x: 704, endPoint y: 199, distance: 311.5
click at [0, 0] on slot at bounding box center [0, 0] width 0 height 0
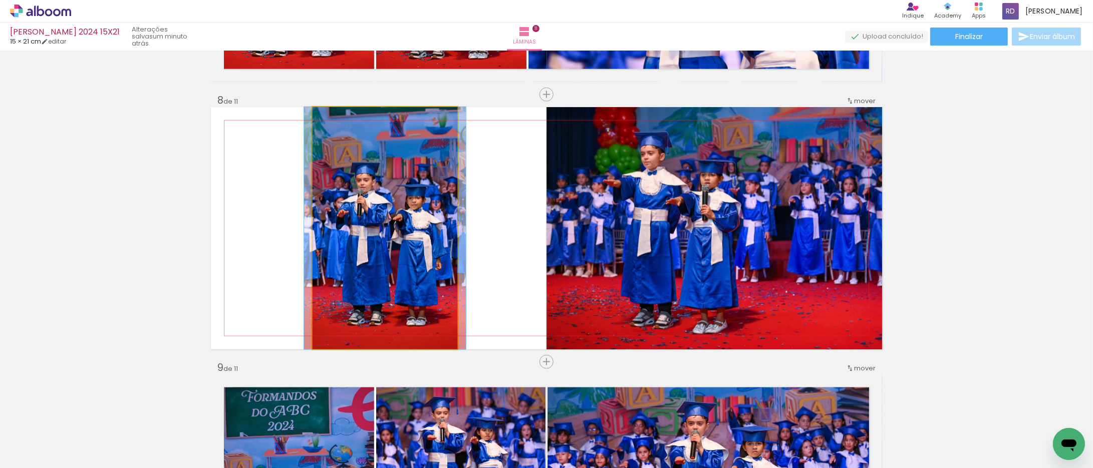
click at [392, 181] on quentale-photo at bounding box center [385, 228] width 145 height 242
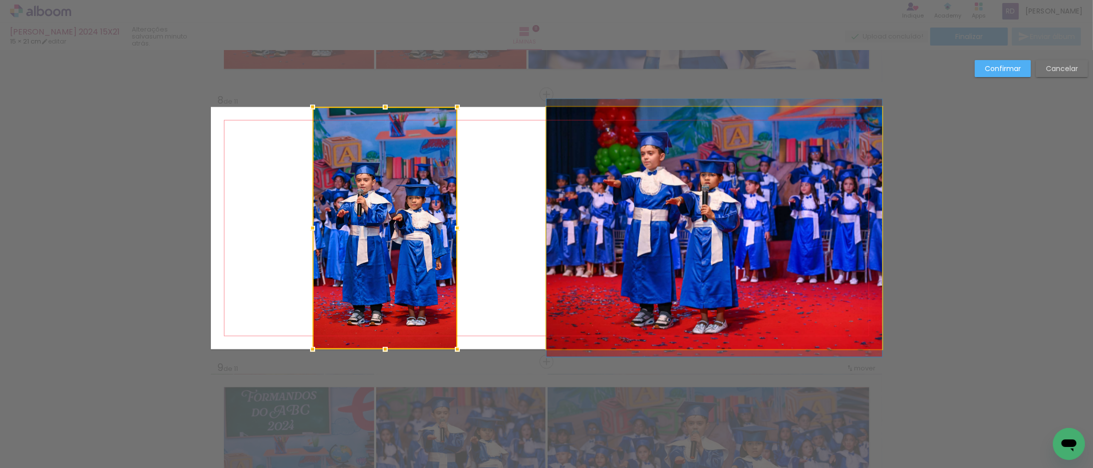
click at [617, 189] on quentale-photo at bounding box center [714, 228] width 336 height 242
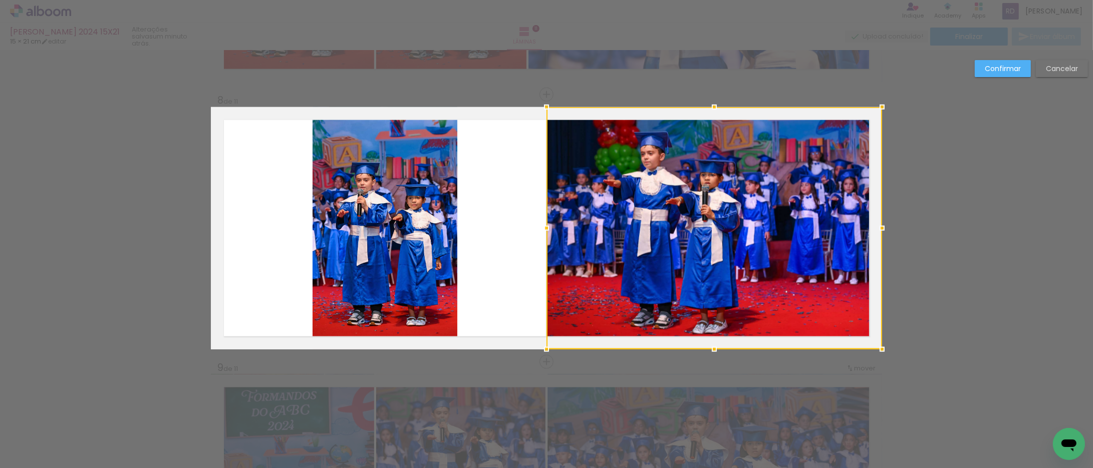
click at [984, 67] on paper-button "Confirmar" at bounding box center [1003, 68] width 56 height 17
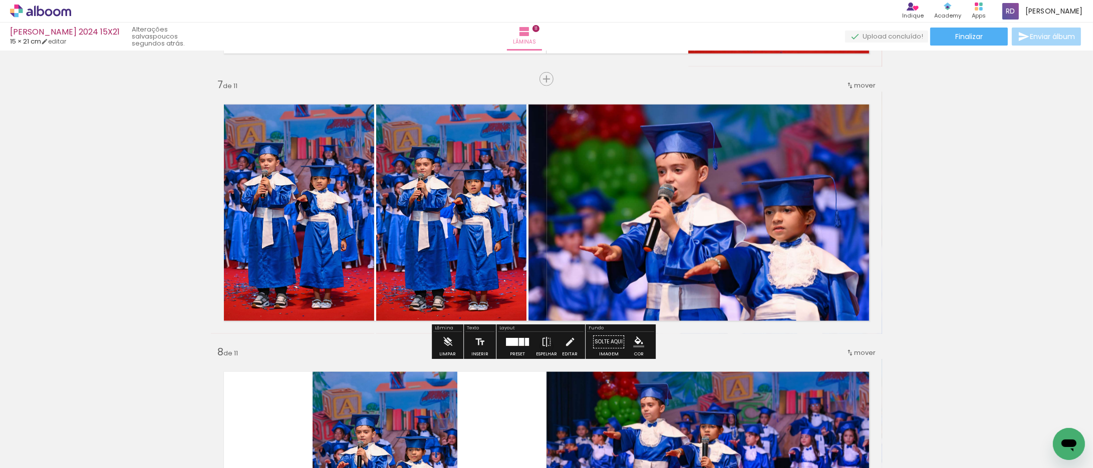
scroll to position [1566, 0]
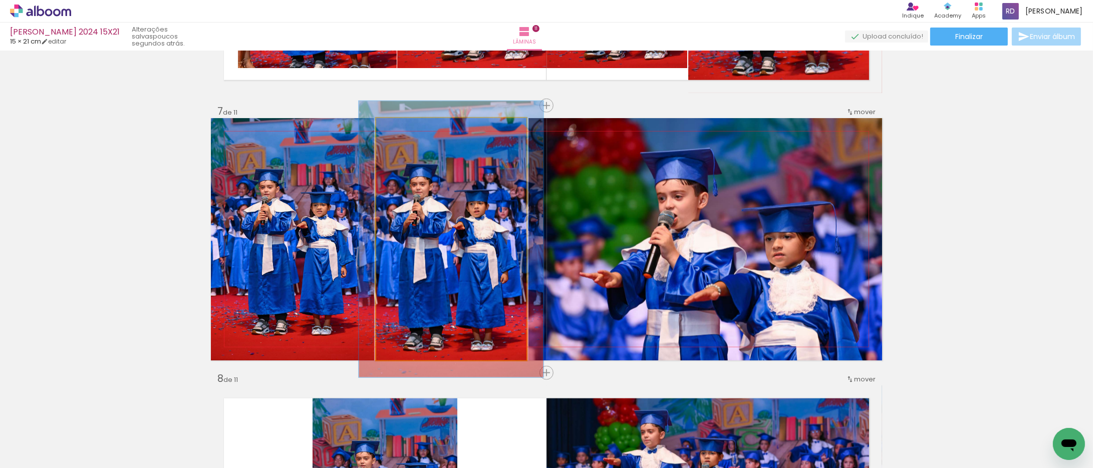
type paper-slider "114"
click at [399, 131] on div at bounding box center [405, 129] width 16 height 16
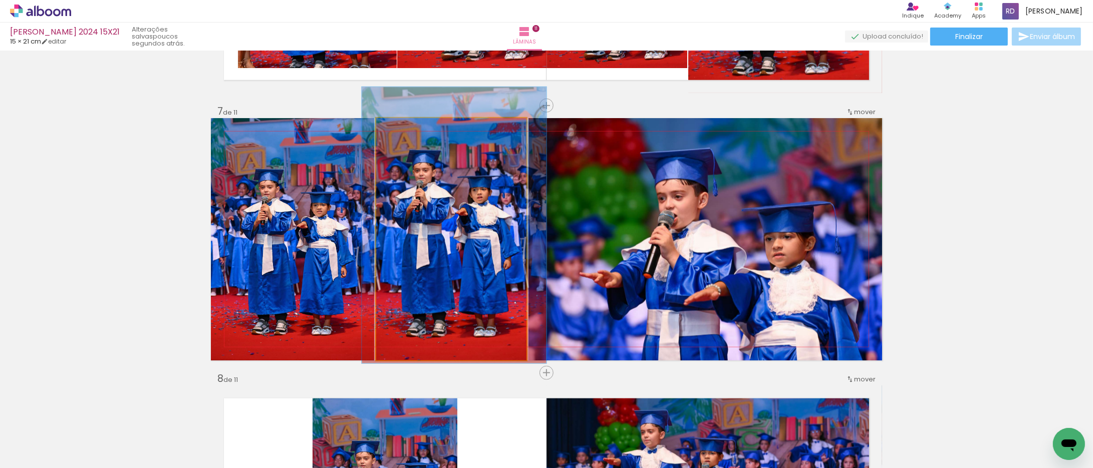
drag, startPoint x: 418, startPoint y: 203, endPoint x: 421, endPoint y: 189, distance: 14.3
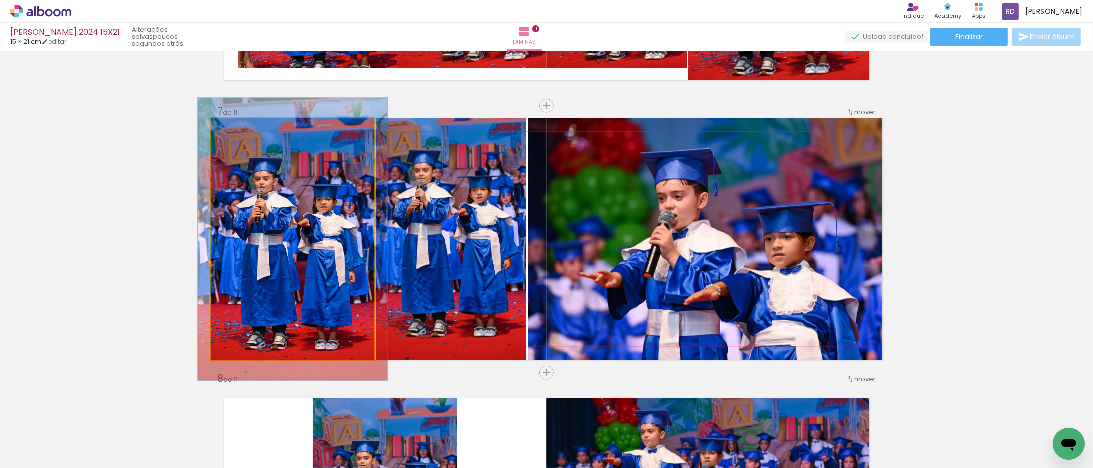
drag, startPoint x: 229, startPoint y: 129, endPoint x: 234, endPoint y: 129, distance: 5.5
type paper-slider "116"
click at [235, 129] on div at bounding box center [239, 128] width 9 height 9
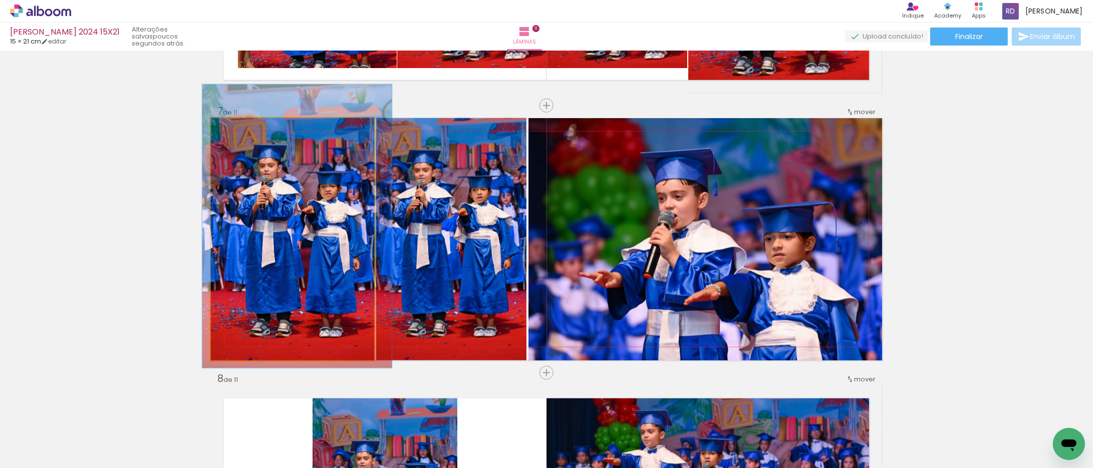
drag, startPoint x: 248, startPoint y: 190, endPoint x: 252, endPoint y: 178, distance: 13.0
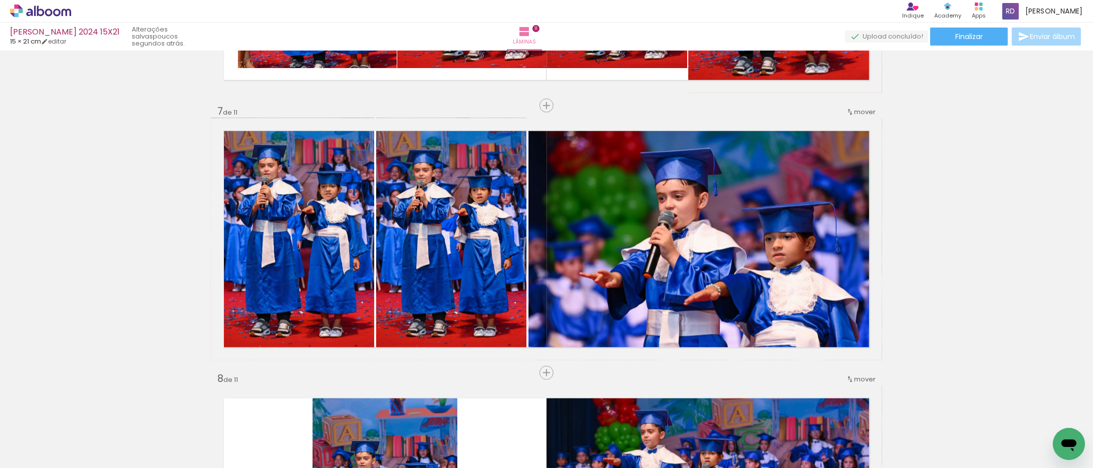
click at [41, 12] on icon at bounding box center [40, 11] width 61 height 13
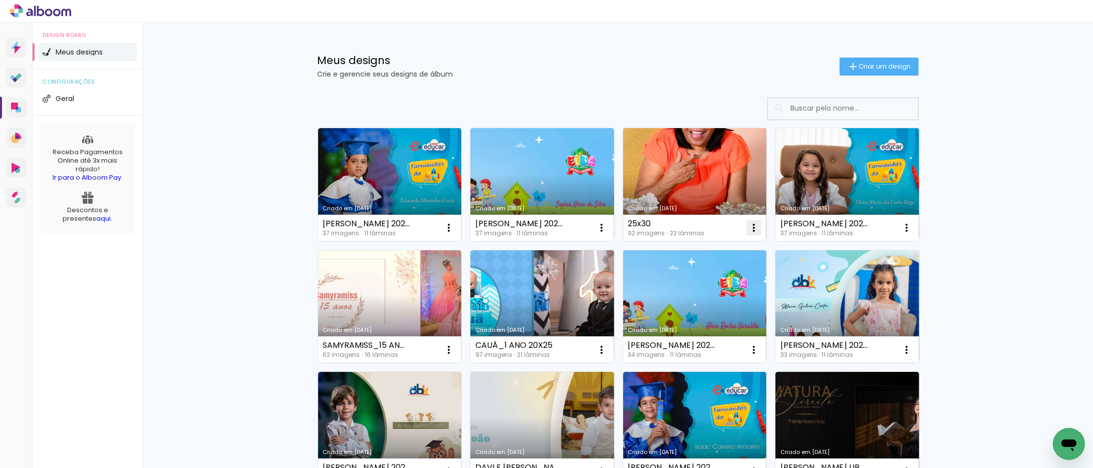
click at [455, 224] on iron-icon at bounding box center [449, 228] width 12 height 12
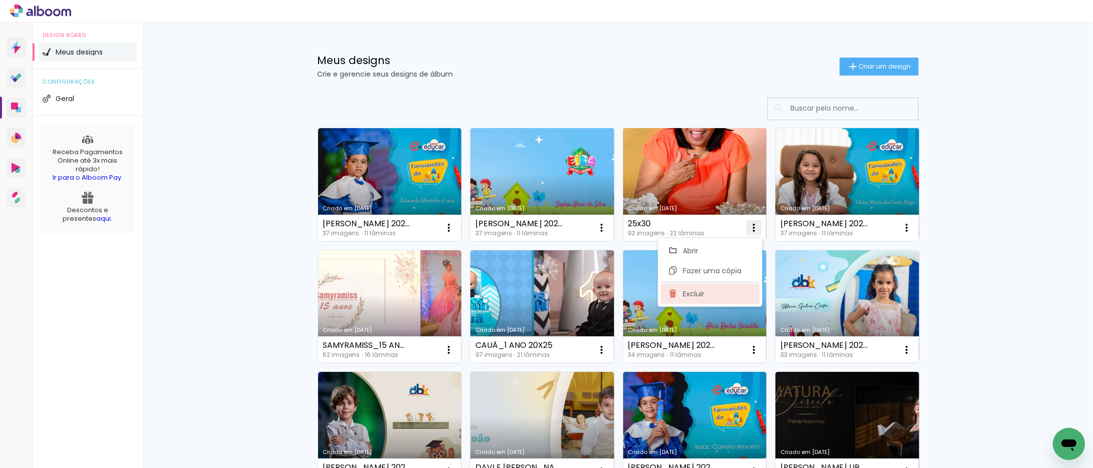
click at [696, 293] on span "Excluir" at bounding box center [694, 293] width 22 height 7
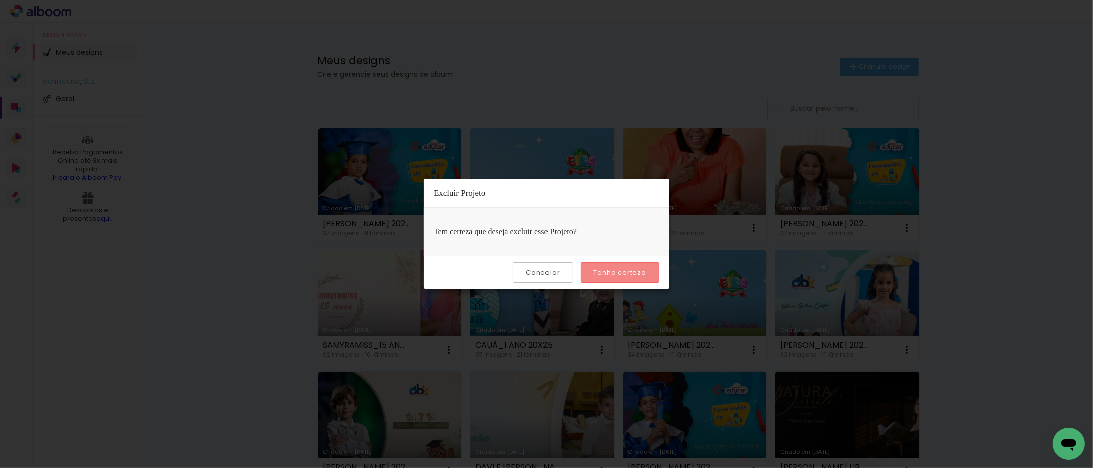
click at [0, 0] on slot "Tenho certeza" at bounding box center [0, 0] width 0 height 0
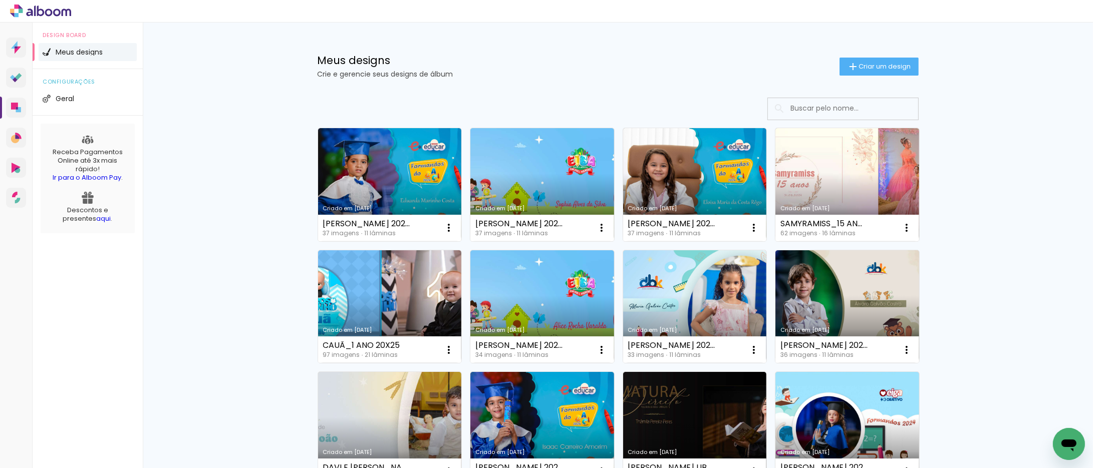
click at [408, 163] on link "Criado em [DATE]" at bounding box center [390, 184] width 144 height 113
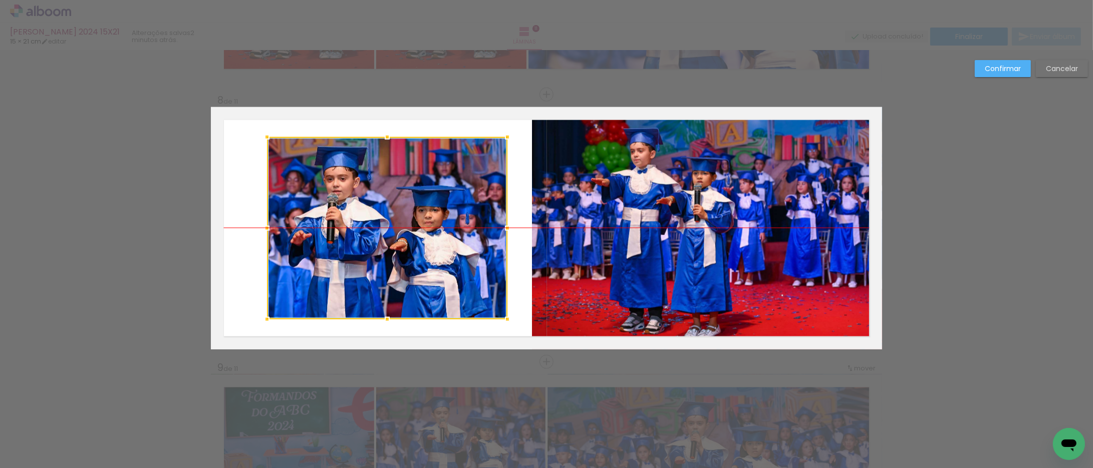
scroll to position [3450, 0]
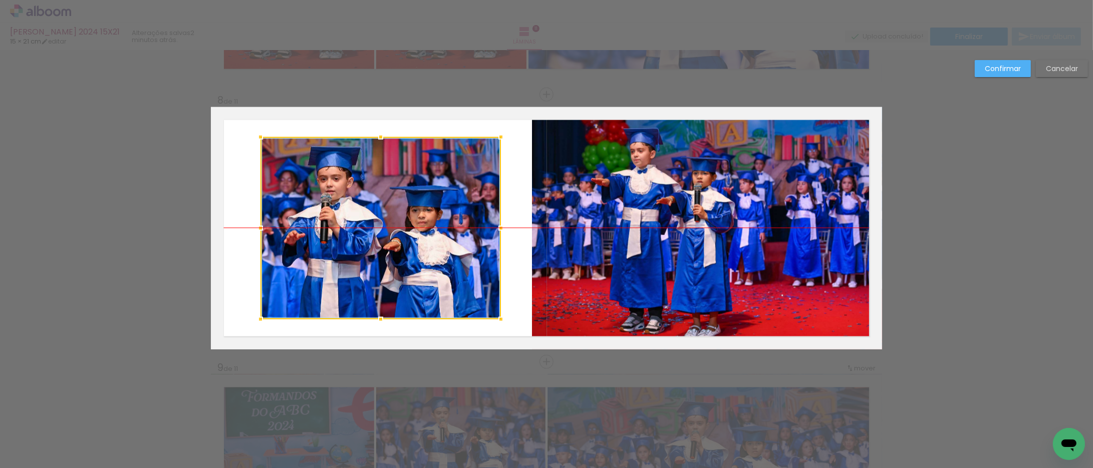
click at [358, 222] on div at bounding box center [380, 228] width 240 height 182
click at [0, 0] on slot "Confirmar" at bounding box center [0, 0] width 0 height 0
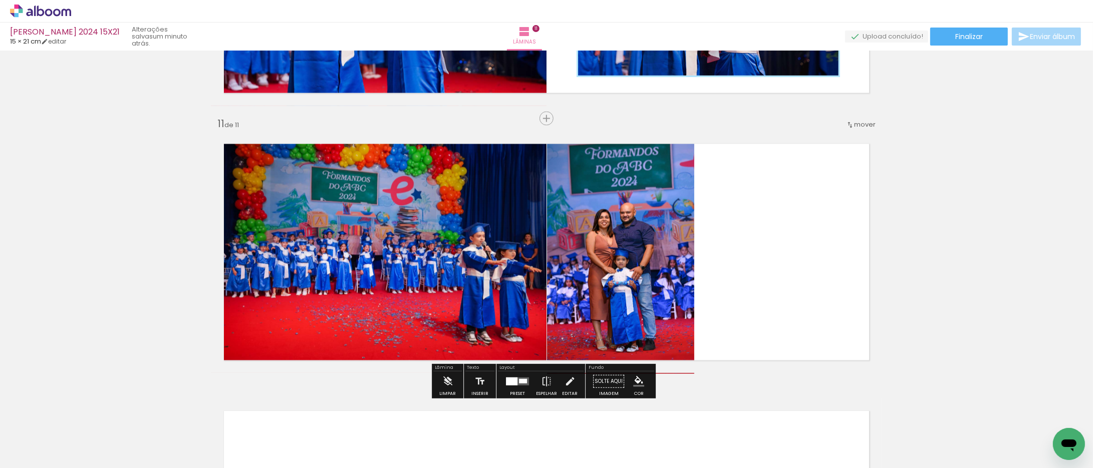
scroll to position [0, 1068]
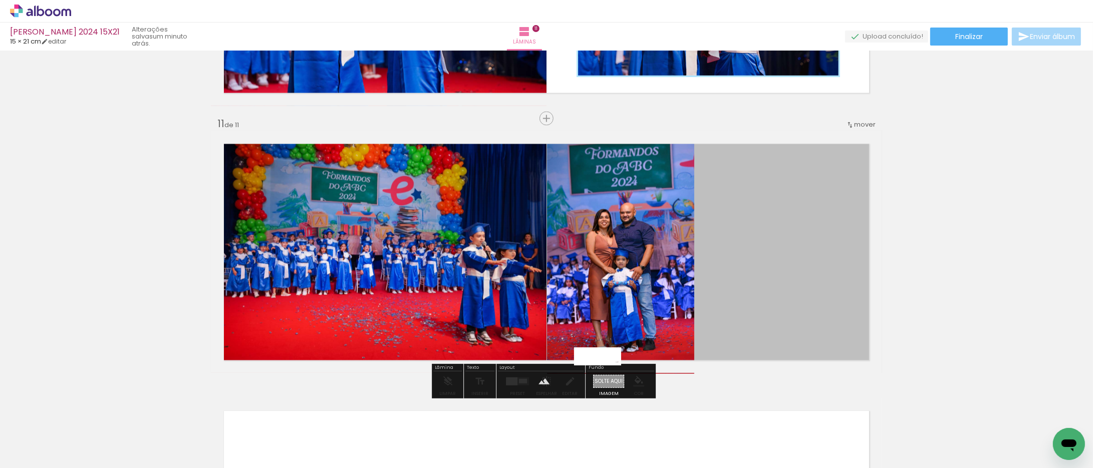
drag, startPoint x: 1003, startPoint y: 437, endPoint x: 605, endPoint y: 379, distance: 402.4
click at [605, 379] on quentale-workspace at bounding box center [546, 234] width 1093 height 468
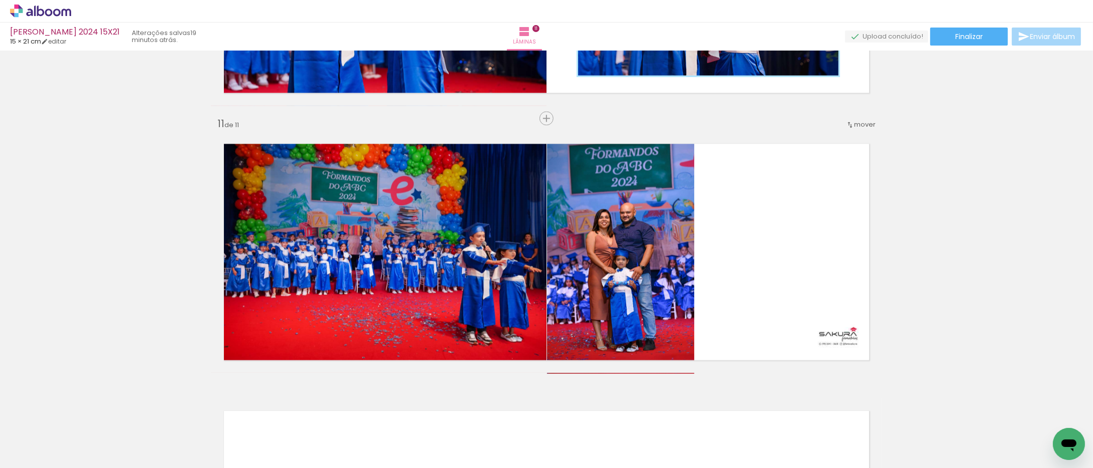
scroll to position [0, 1068]
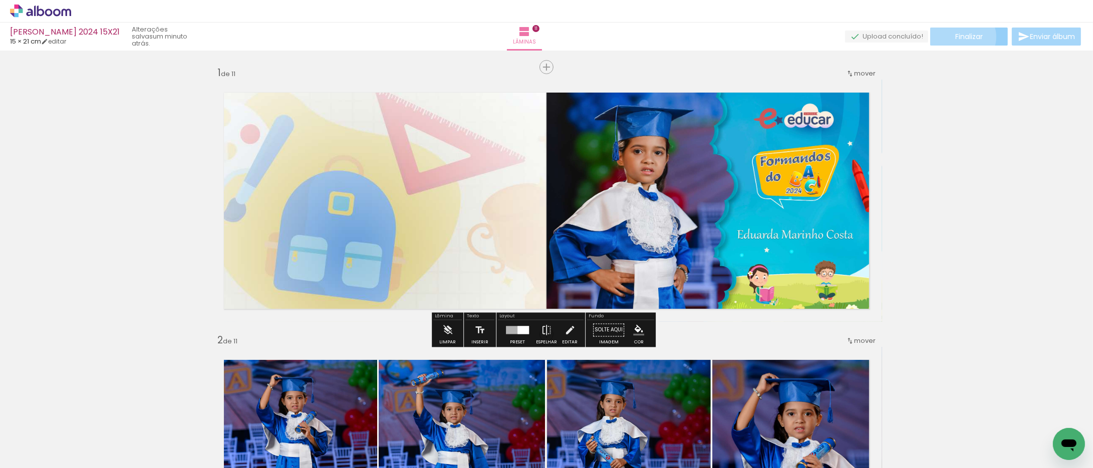
click at [959, 37] on span "Finalizar" at bounding box center [969, 36] width 28 height 7
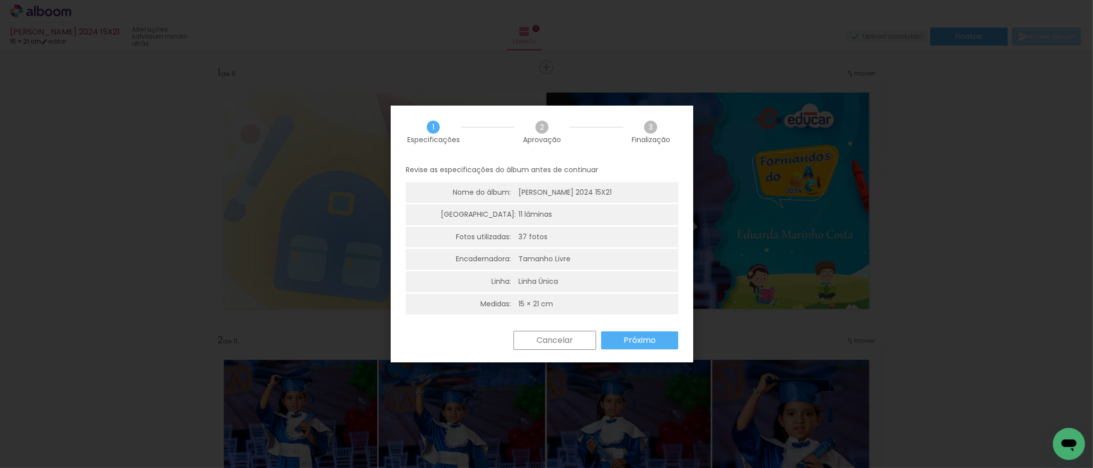
click at [0, 0] on slot "Próximo" at bounding box center [0, 0] width 0 height 0
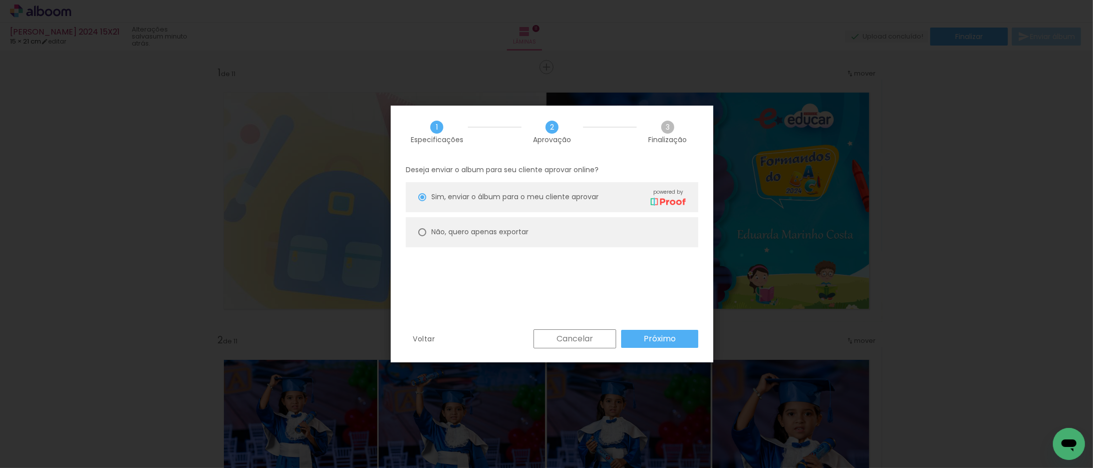
click at [421, 201] on div at bounding box center [422, 197] width 8 height 8
type paper-radio-button "on"
click at [0, 0] on slot "Próximo" at bounding box center [0, 0] width 0 height 0
type input "Alta, 300 DPI"
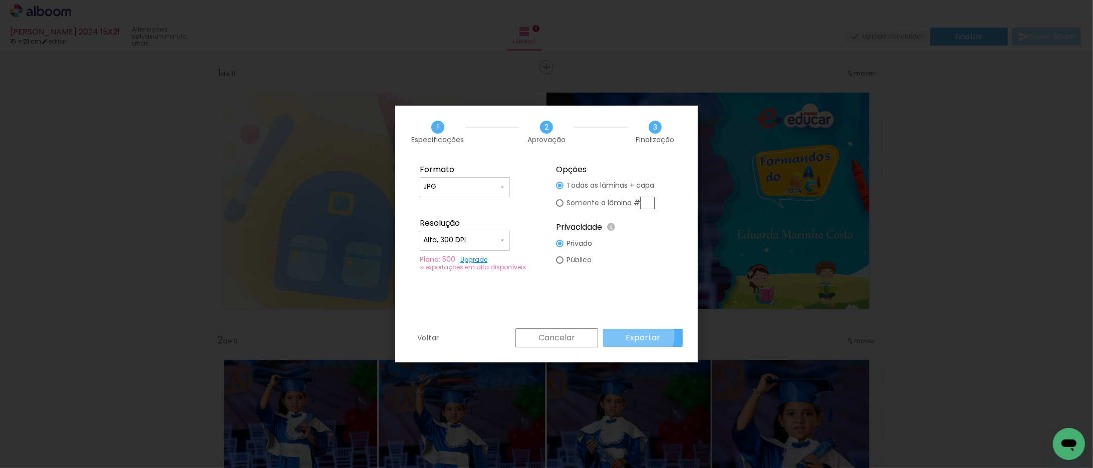
click at [0, 0] on slot "Exportar" at bounding box center [0, 0] width 0 height 0
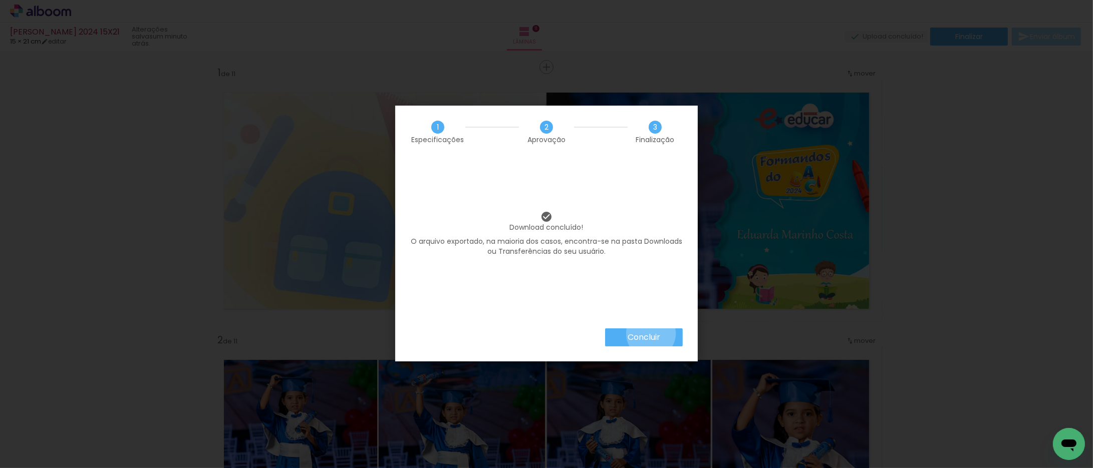
click at [0, 0] on slot "Concluir" at bounding box center [0, 0] width 0 height 0
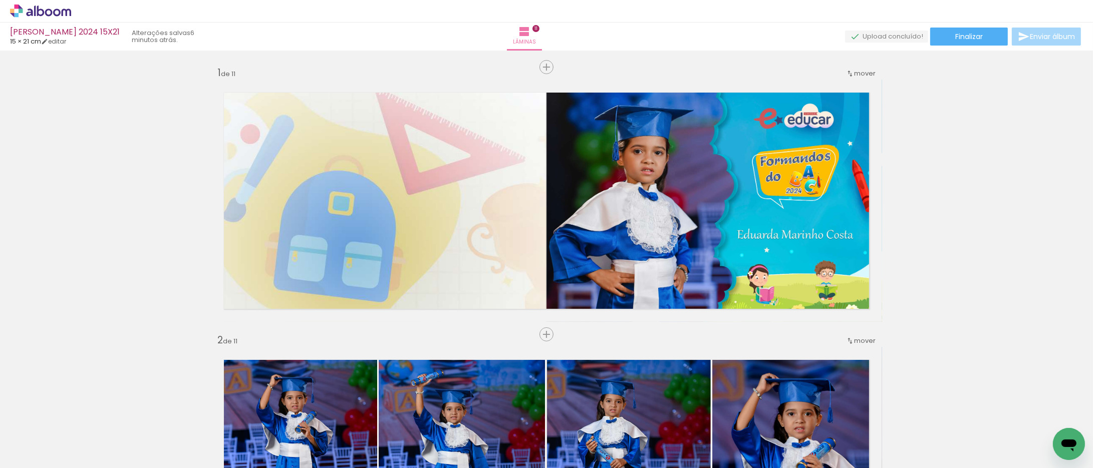
scroll to position [0, 1068]
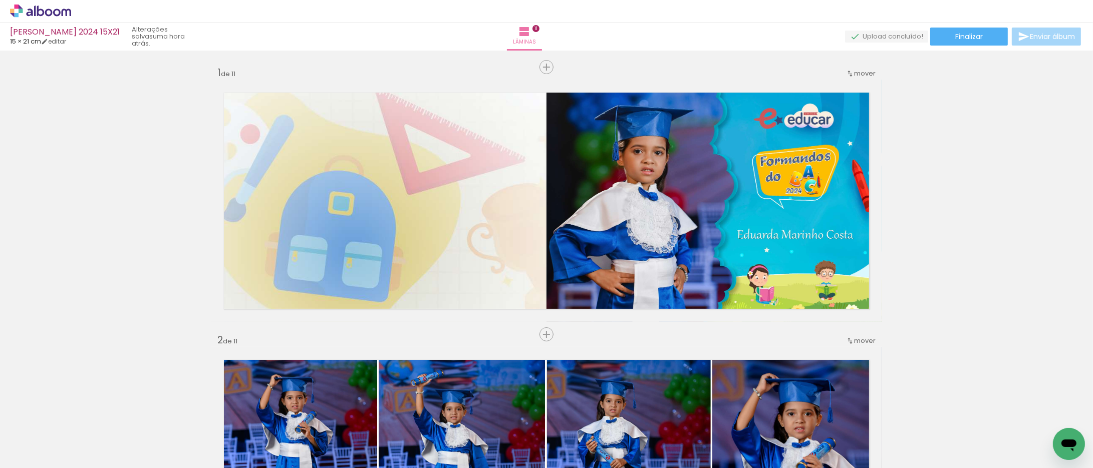
scroll to position [0, 1068]
